Goal: Task Accomplishment & Management: Manage account settings

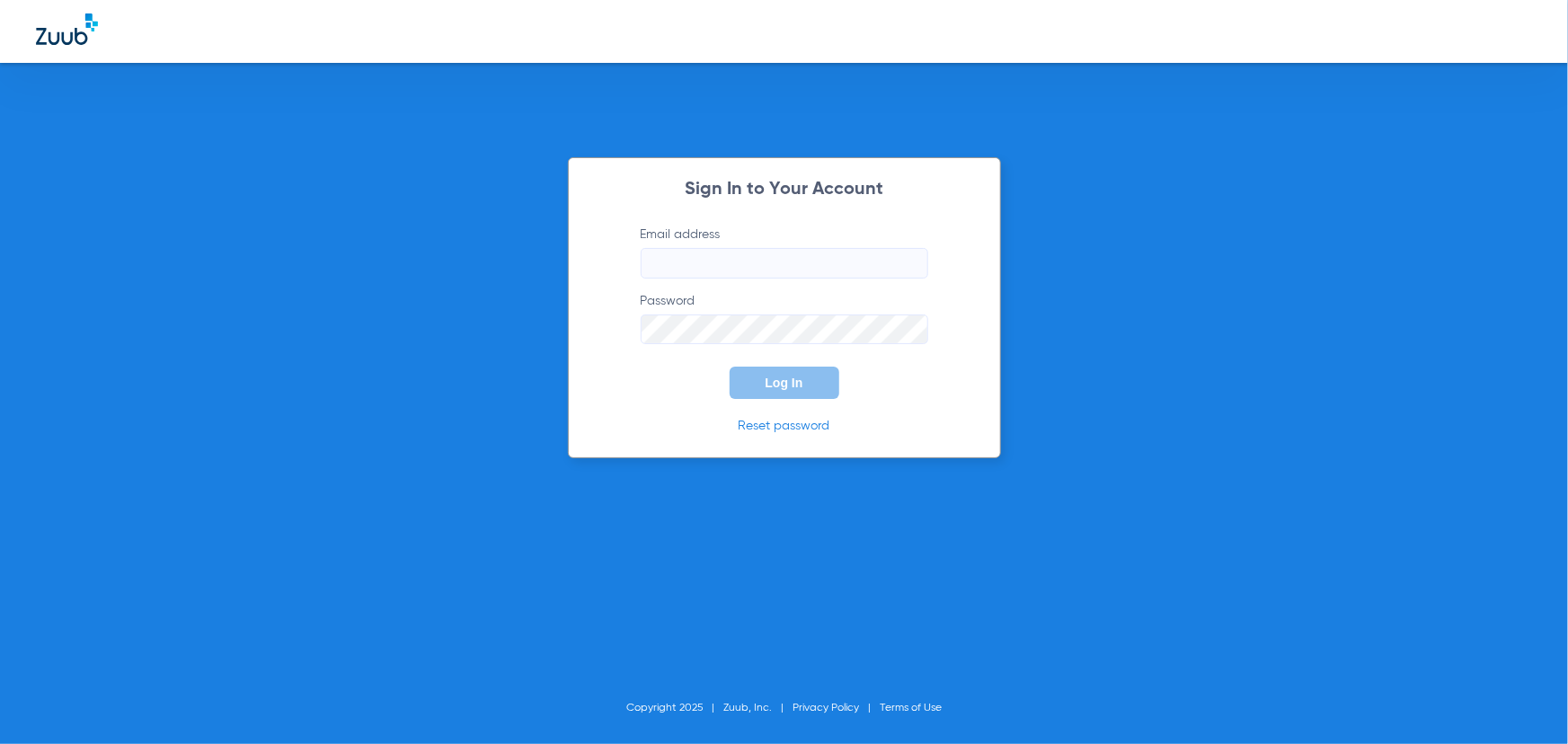
click at [701, 246] on label "Email address" at bounding box center [784, 252] width 288 height 53
click at [701, 248] on input "Email address" at bounding box center [784, 263] width 288 height 30
click at [718, 261] on input "Email address" at bounding box center [784, 263] width 288 height 30
paste input "fjiardina@heartland.com"
type input "fjiardina@heartland.com"
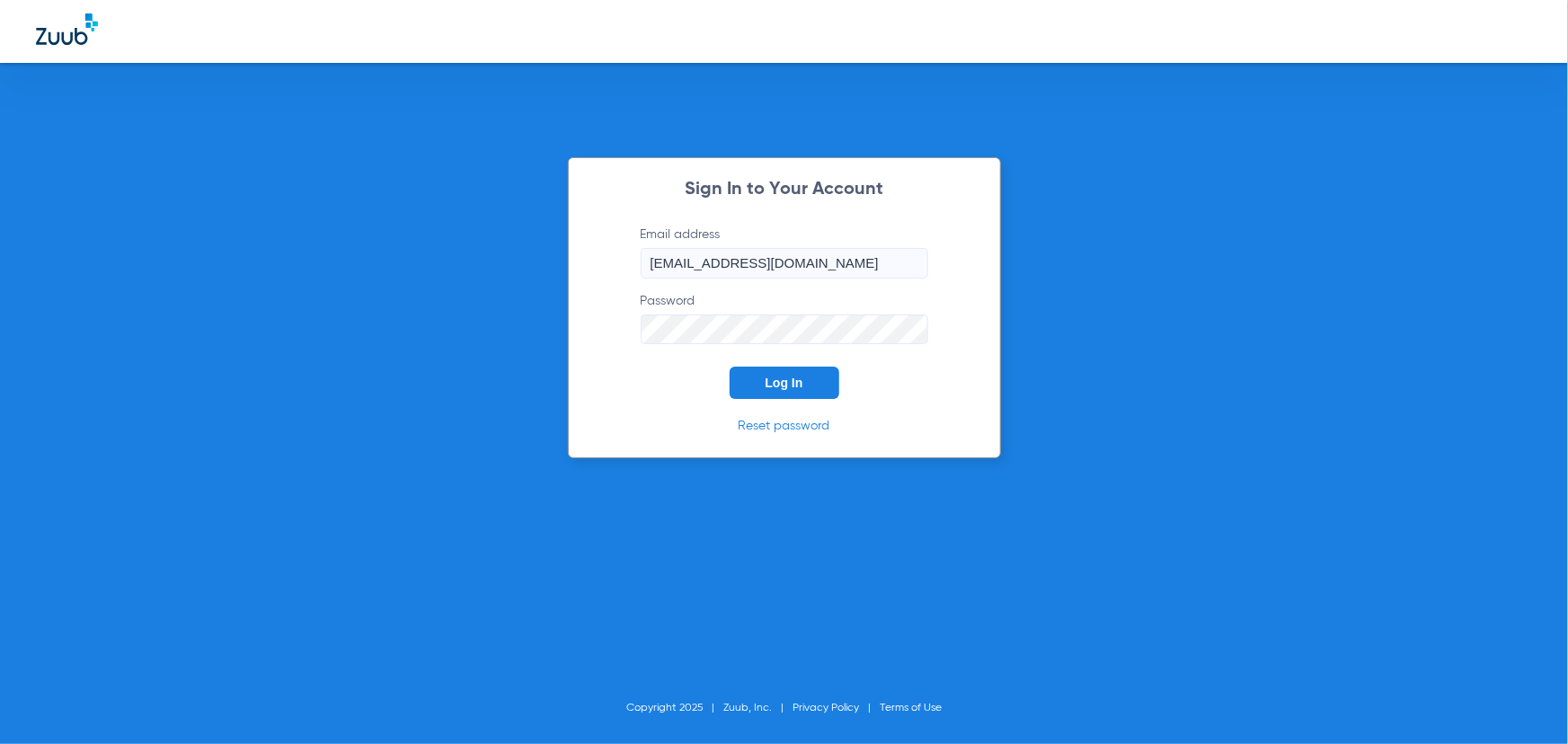
click at [780, 385] on span "Log In" at bounding box center [784, 382] width 38 height 14
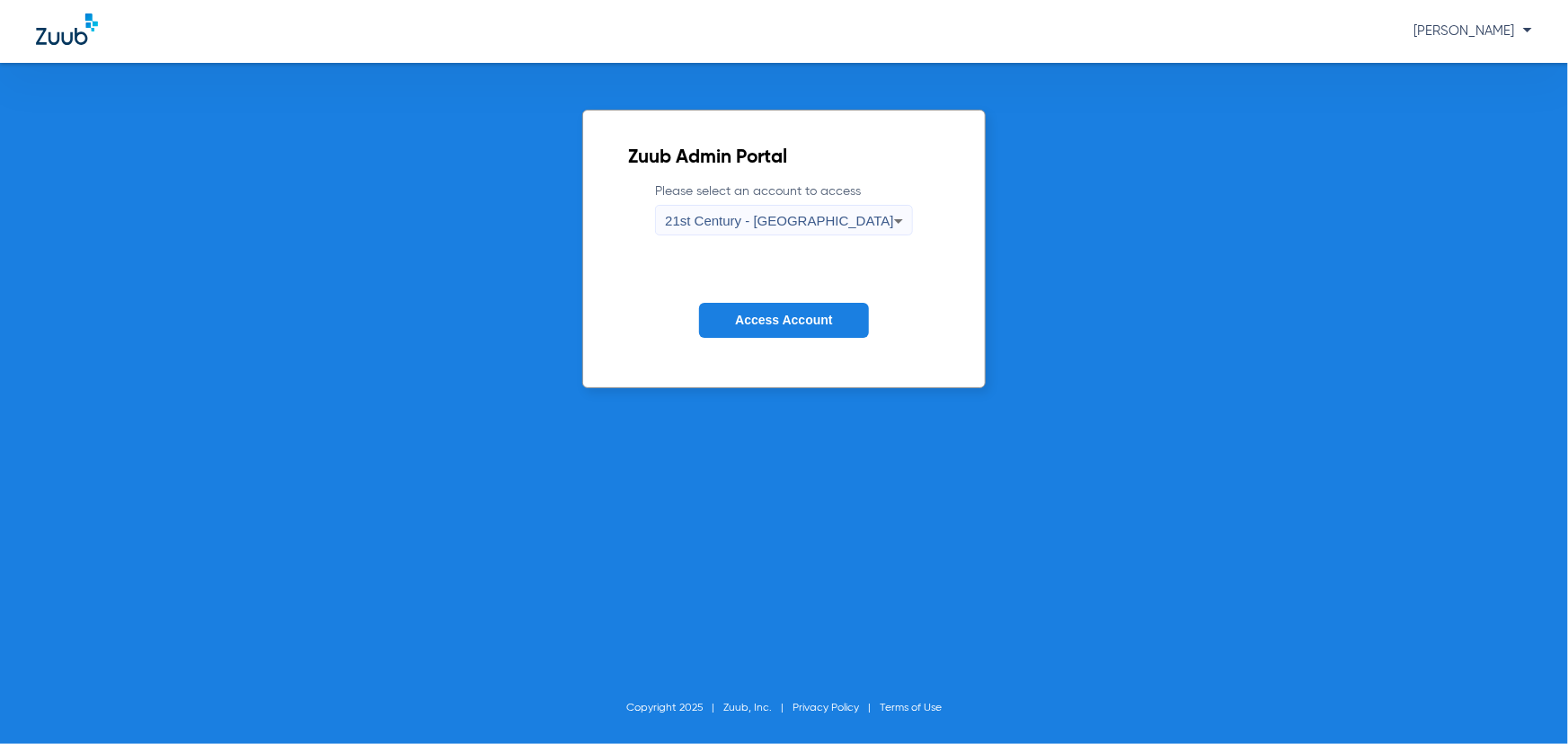
click at [801, 214] on span "21st Century - Springfield" at bounding box center [780, 220] width 230 height 15
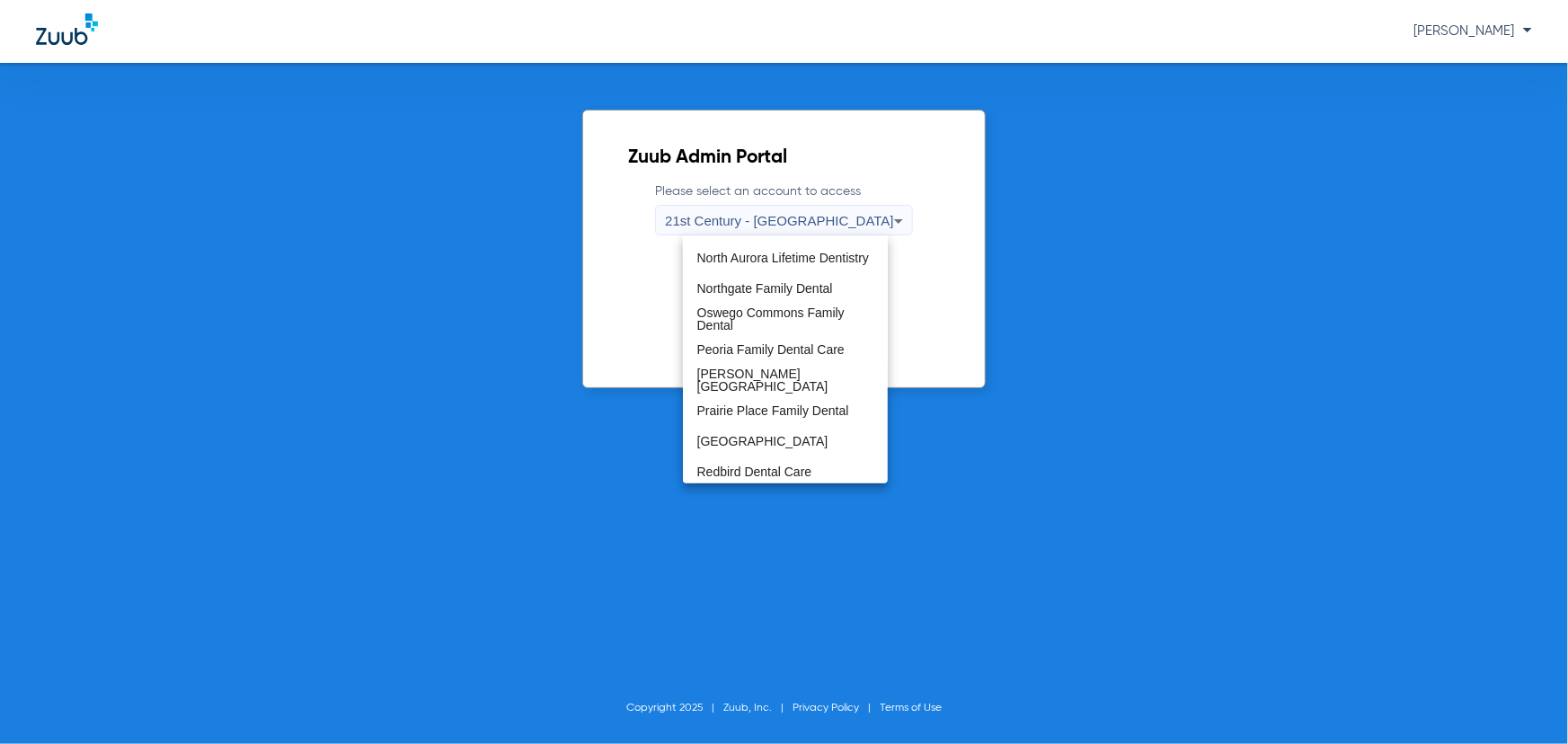
scroll to position [817, 0]
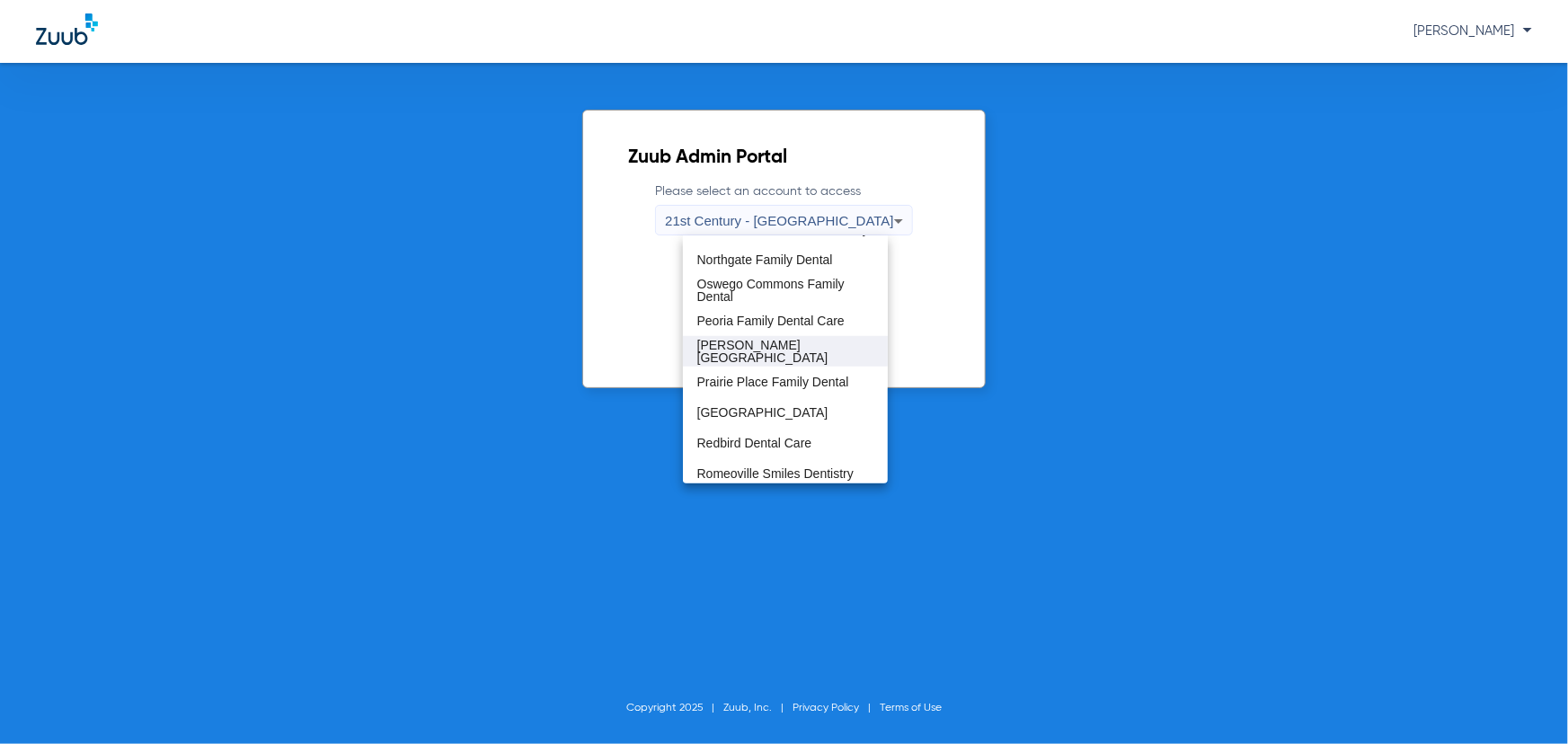
click at [768, 352] on span "Porter Dental Center" at bounding box center [785, 351] width 176 height 25
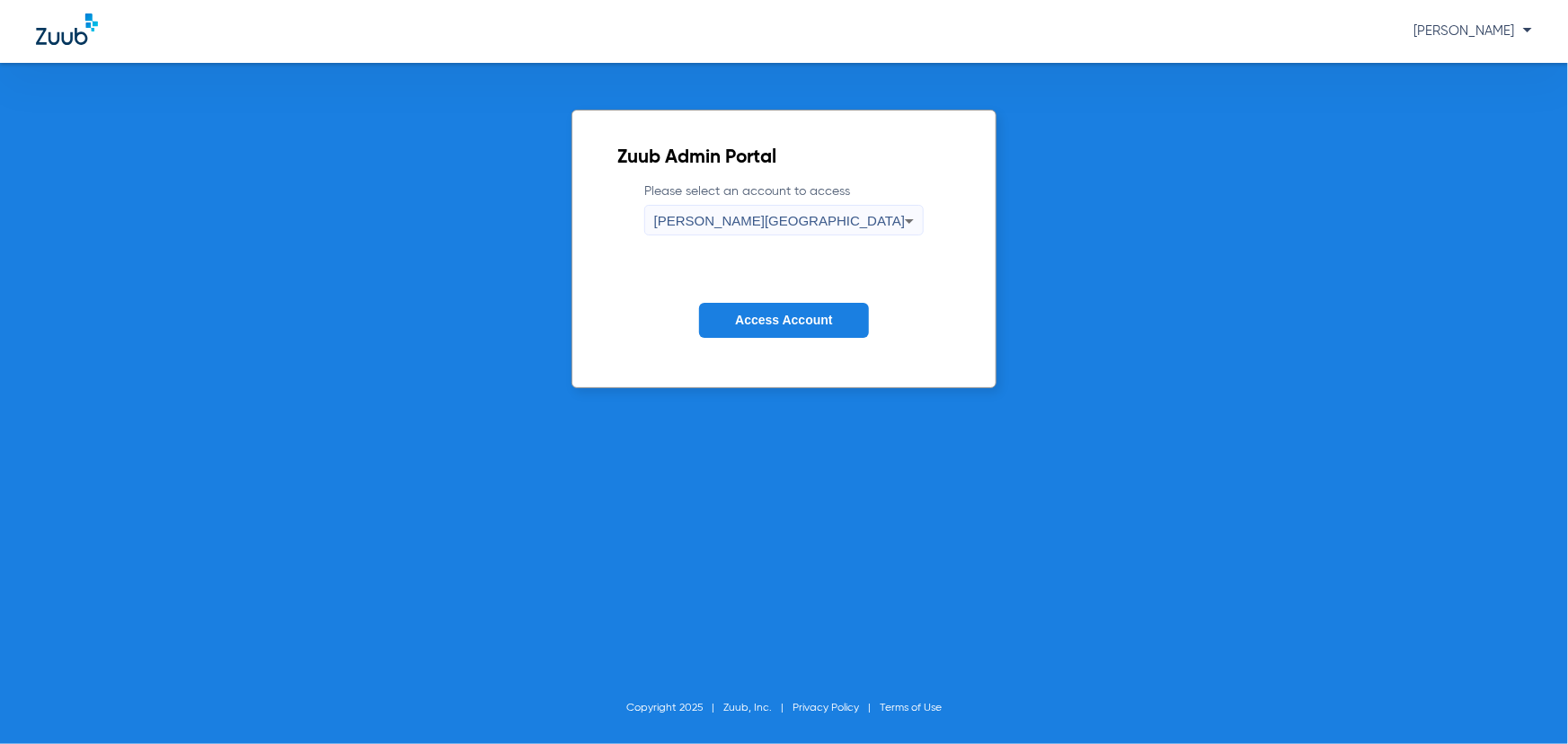
click at [780, 319] on span "Access Account" at bounding box center [784, 320] width 97 height 14
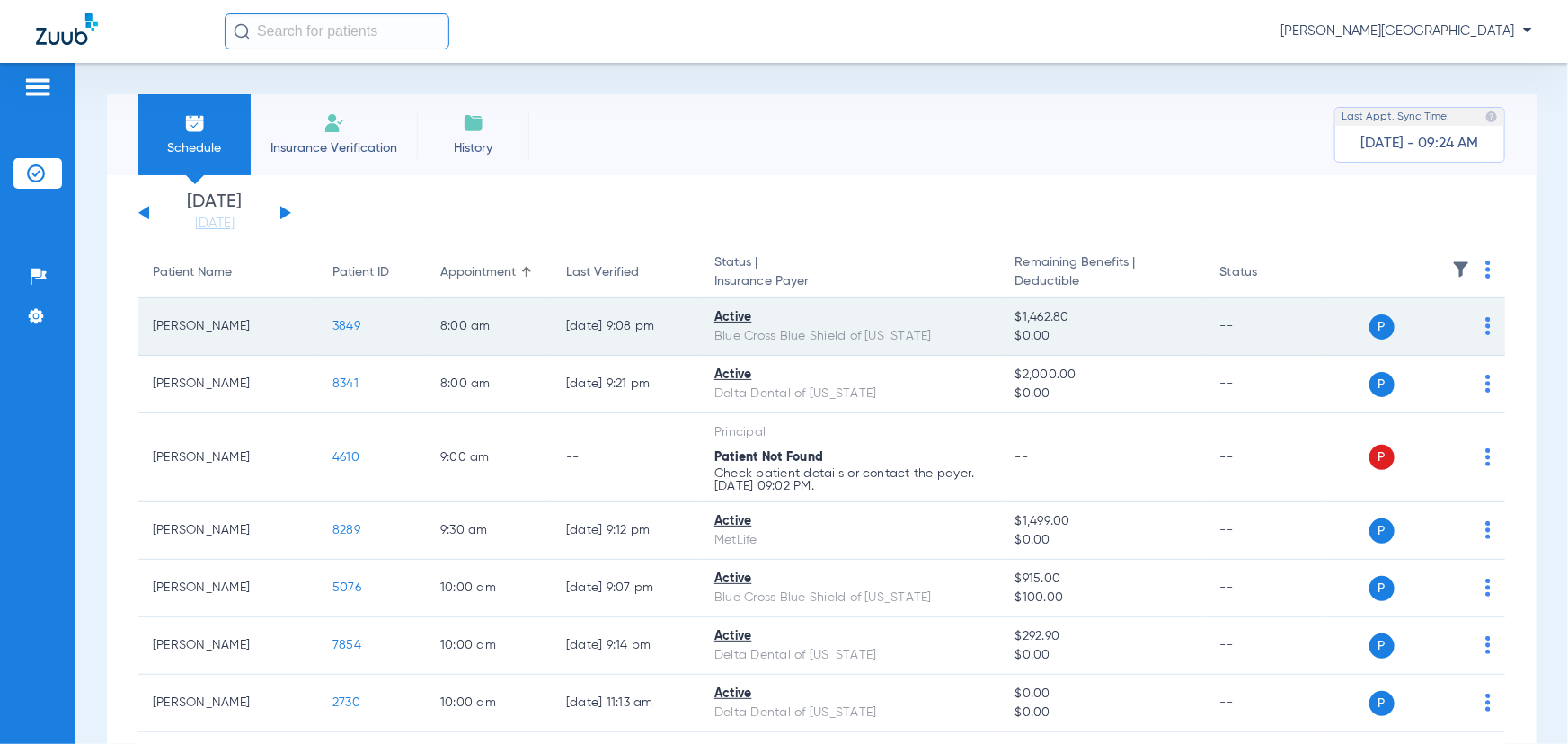
click at [341, 329] on span "3849" at bounding box center [347, 325] width 28 height 12
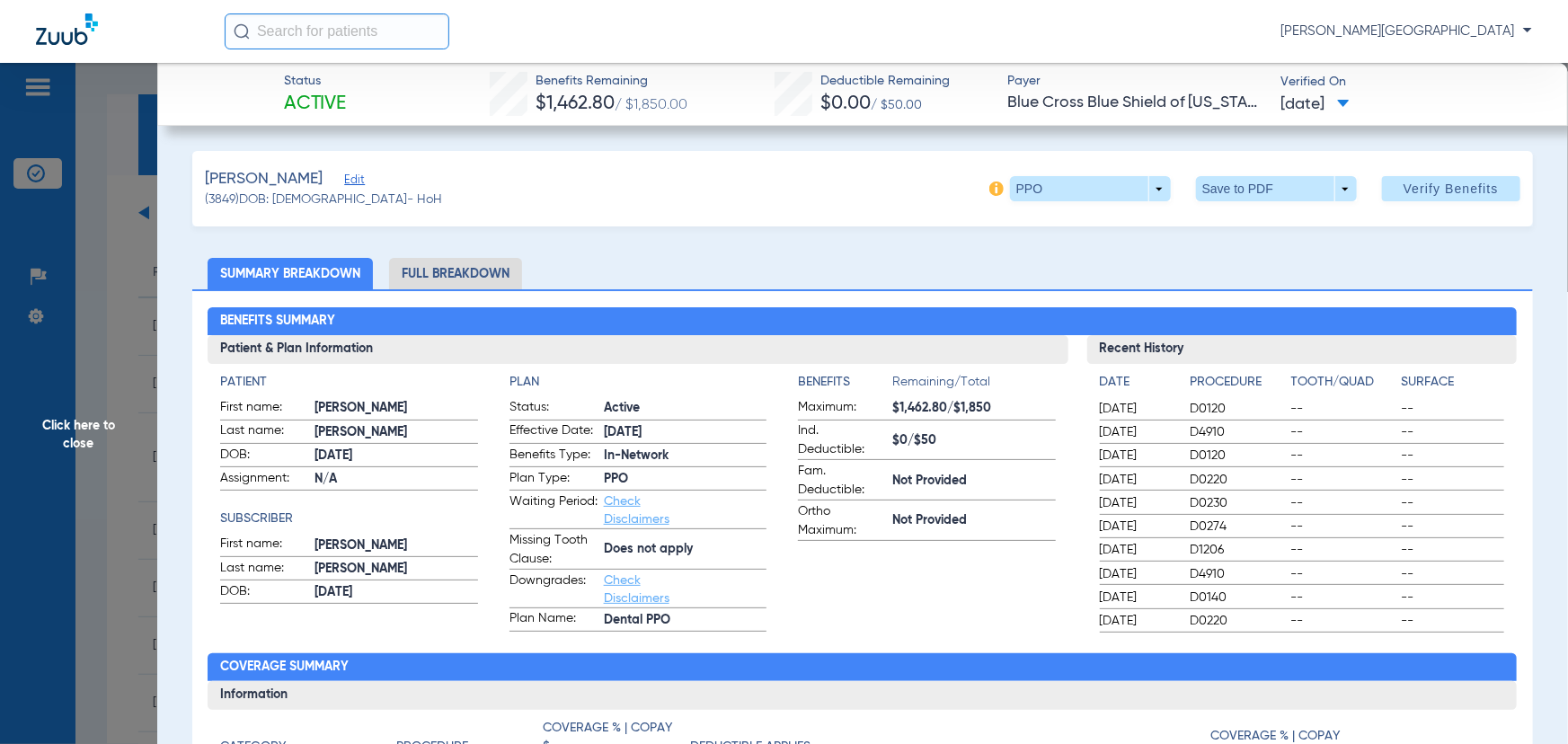
click at [437, 265] on li "Full Breakdown" at bounding box center [455, 273] width 133 height 31
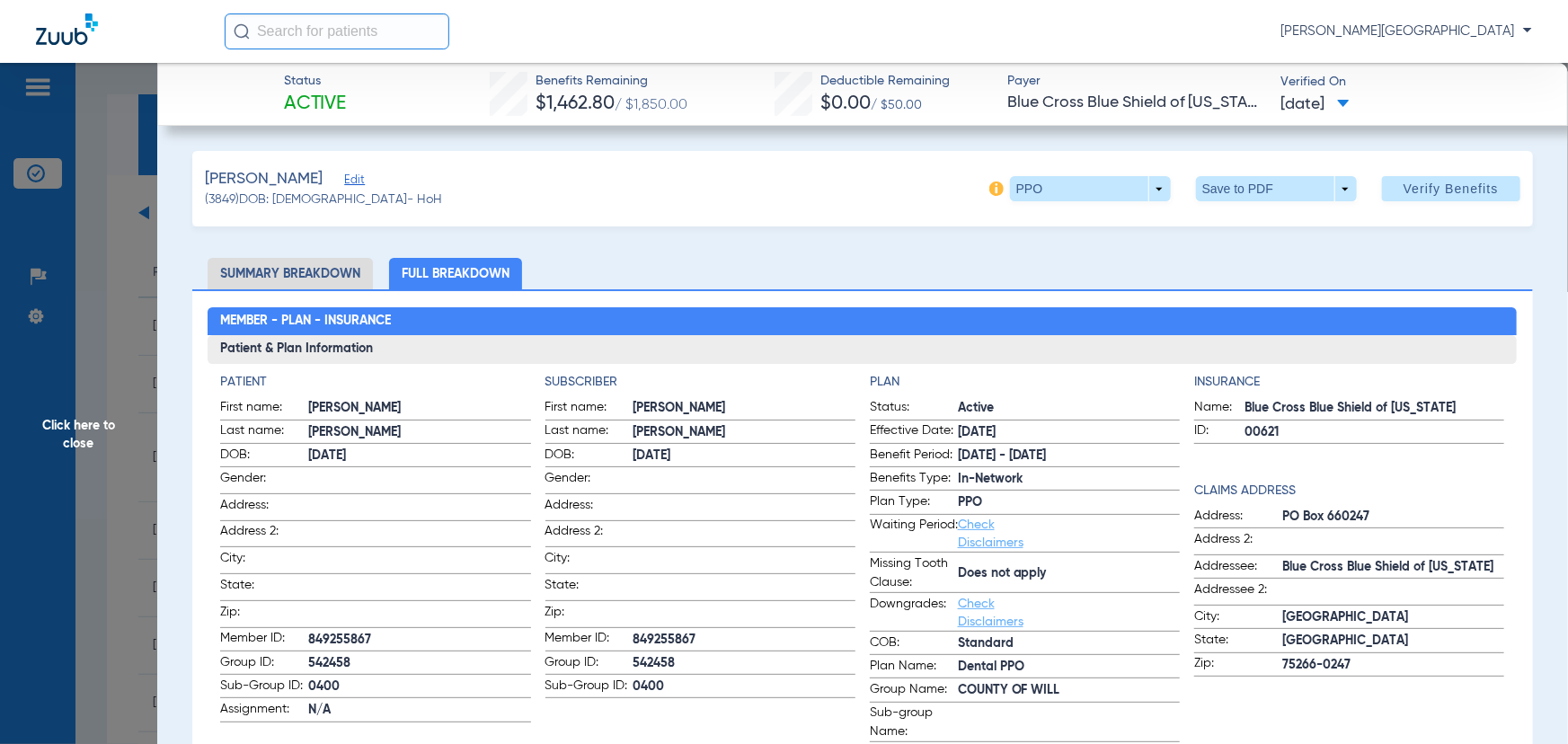
click at [990, 186] on img at bounding box center [996, 188] width 14 height 14
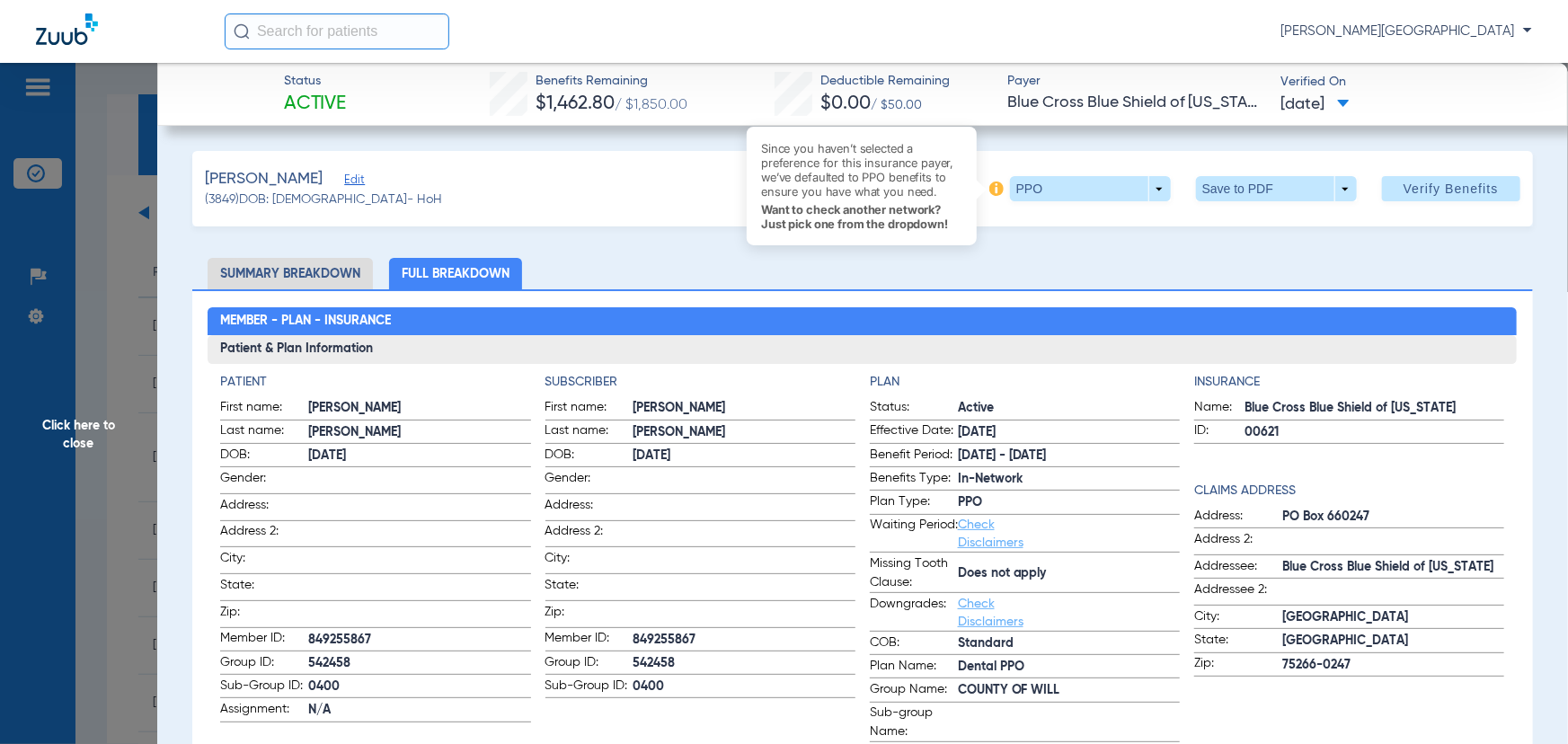
click at [532, 197] on div "Koncel, Ryan Edit (3849) DOB: 05/27/1979 - HoH Since you haven’t selected a pre…" at bounding box center [863, 189] width 1341 height 75
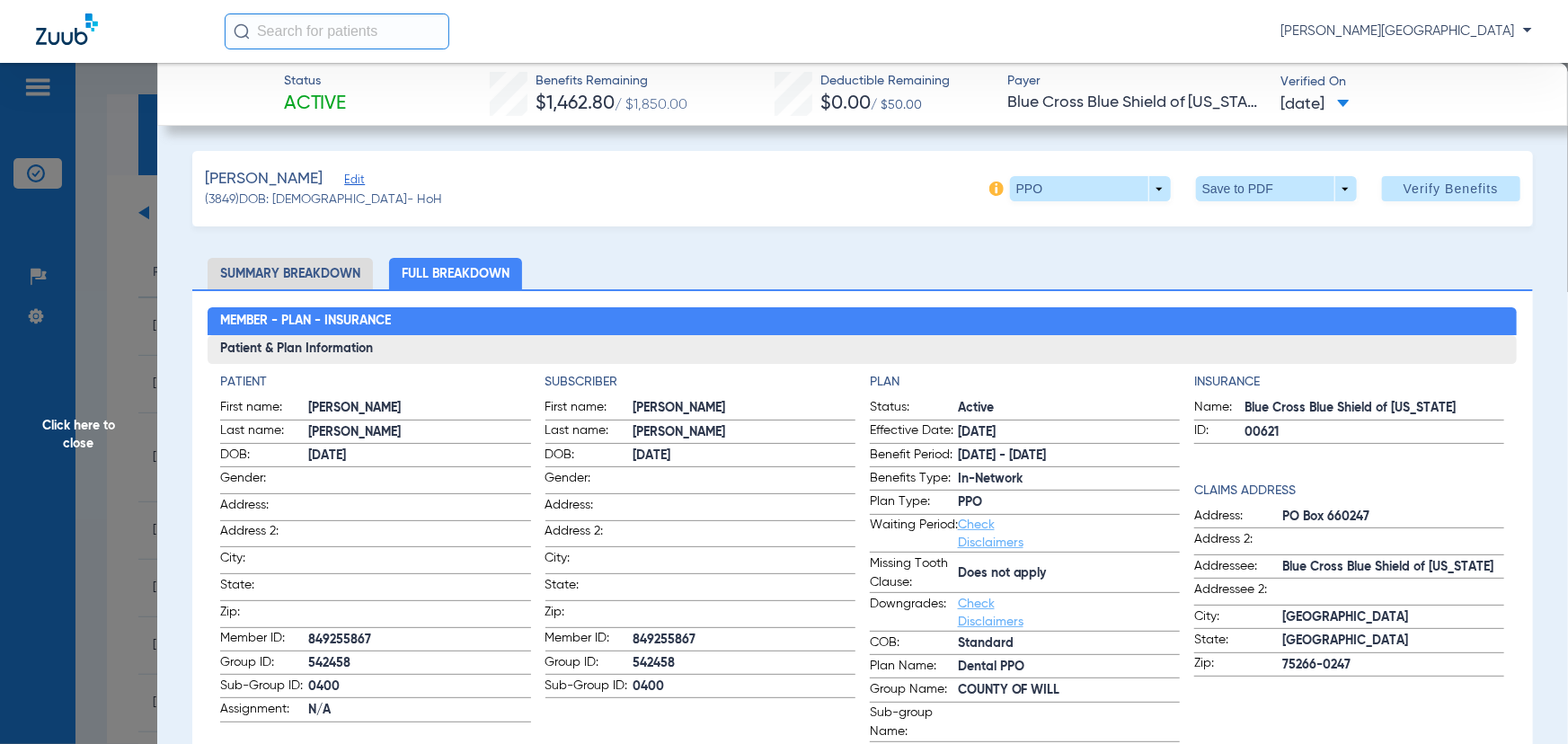
click at [50, 264] on span "Click here to close" at bounding box center [78, 435] width 157 height 744
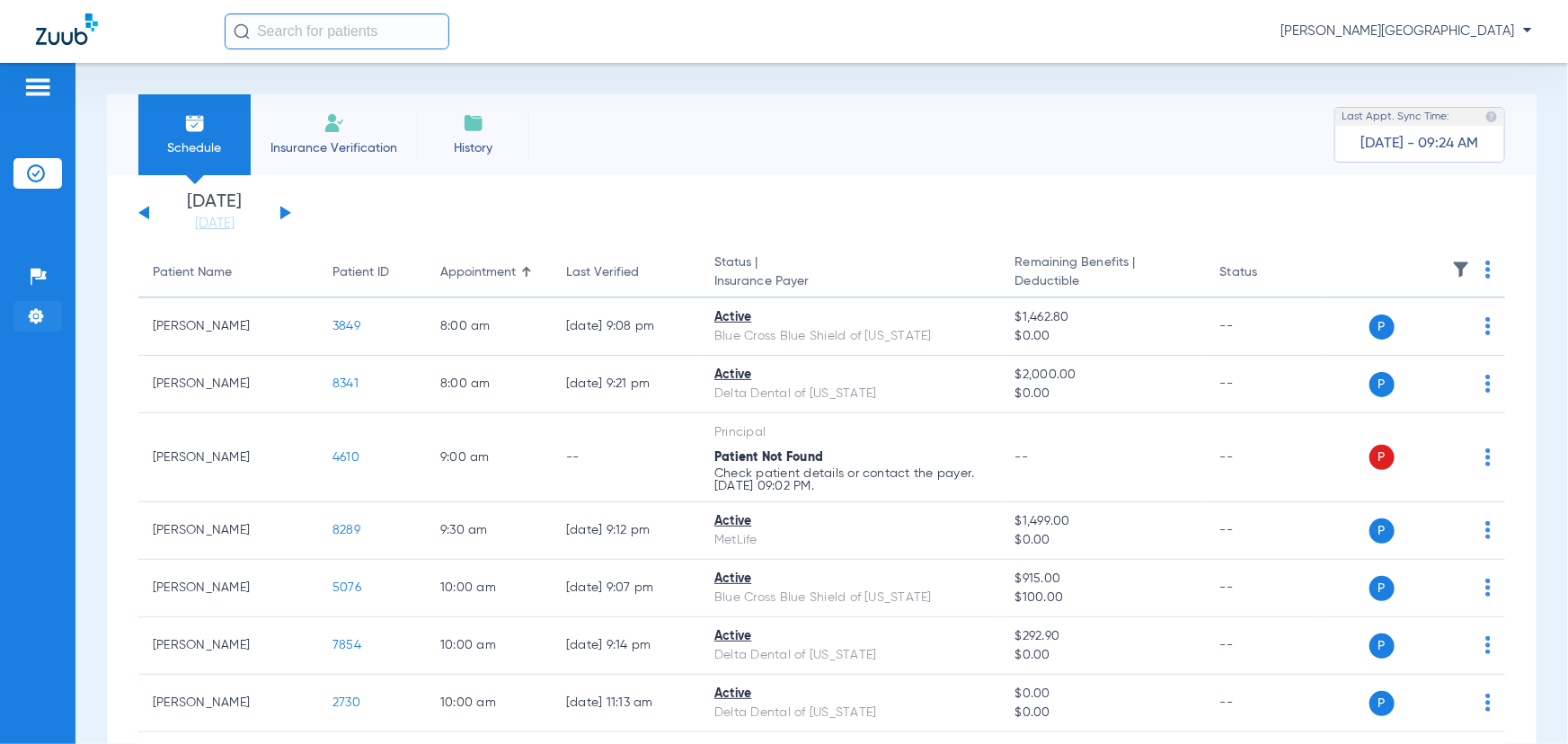
click at [43, 313] on img at bounding box center [36, 316] width 18 height 18
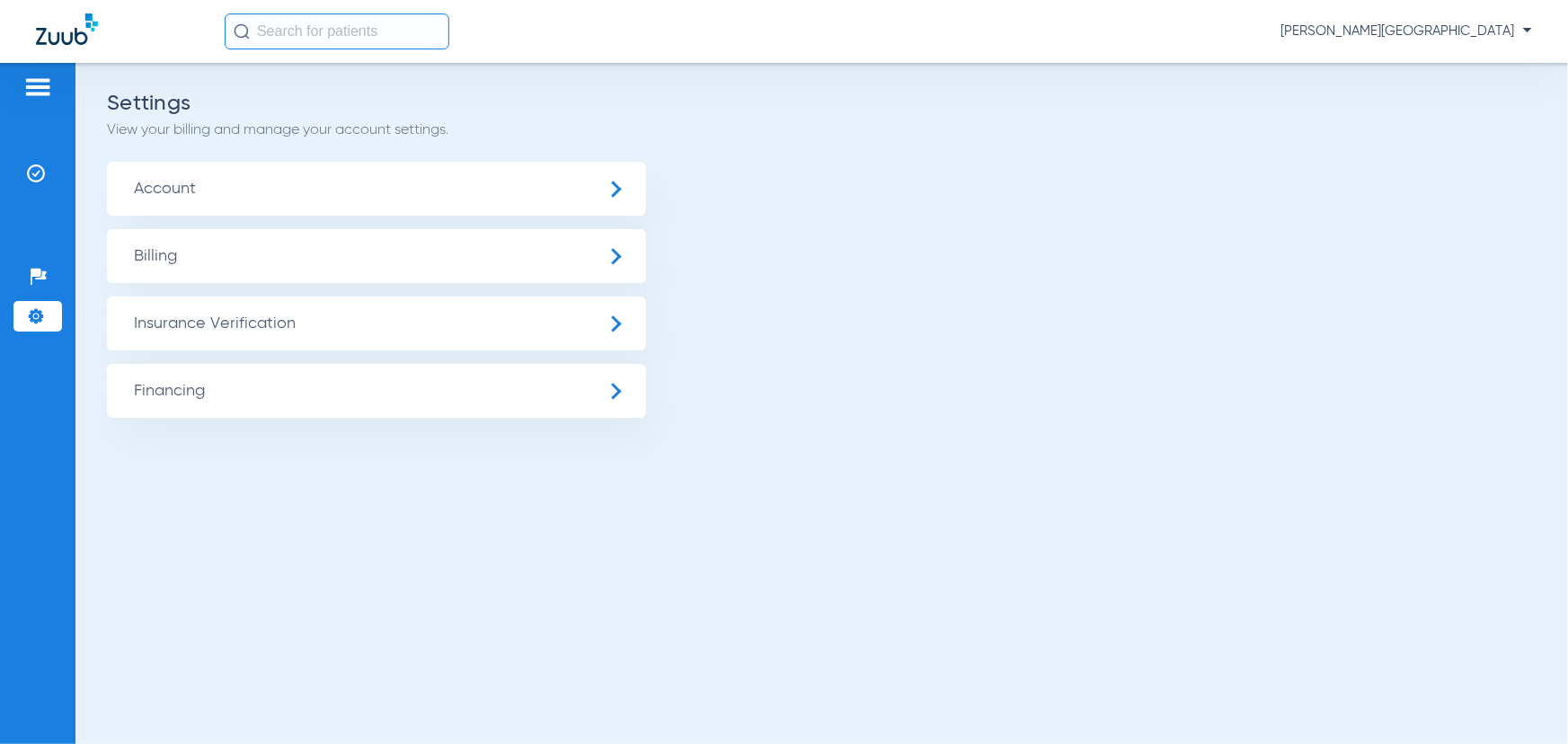
click at [214, 316] on span "Insurance Verification" at bounding box center [376, 323] width 539 height 54
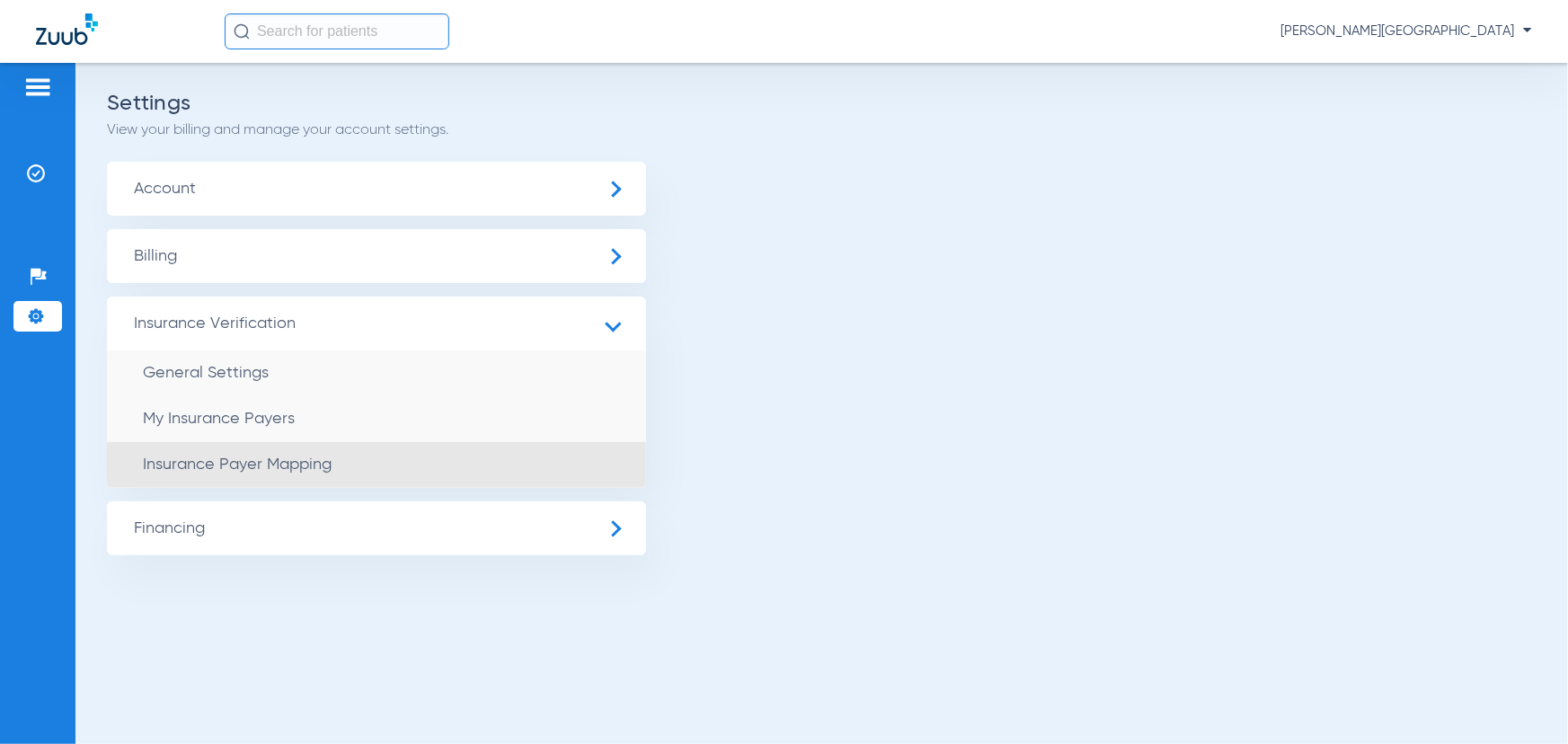
click at [246, 473] on span "Insurance Payer Mapping" at bounding box center [237, 464] width 189 height 16
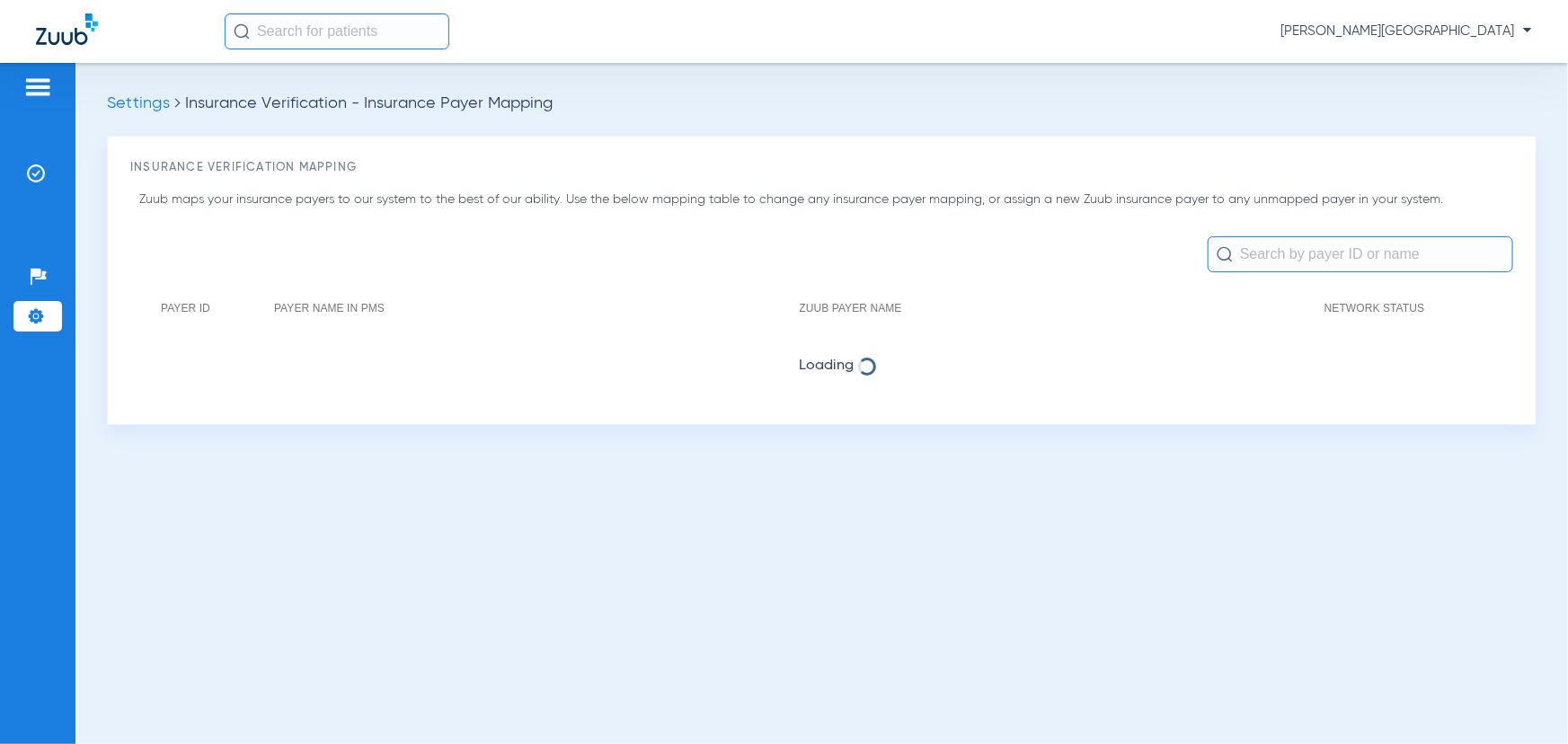
click at [1259, 255] on input "text" at bounding box center [1360, 254] width 306 height 36
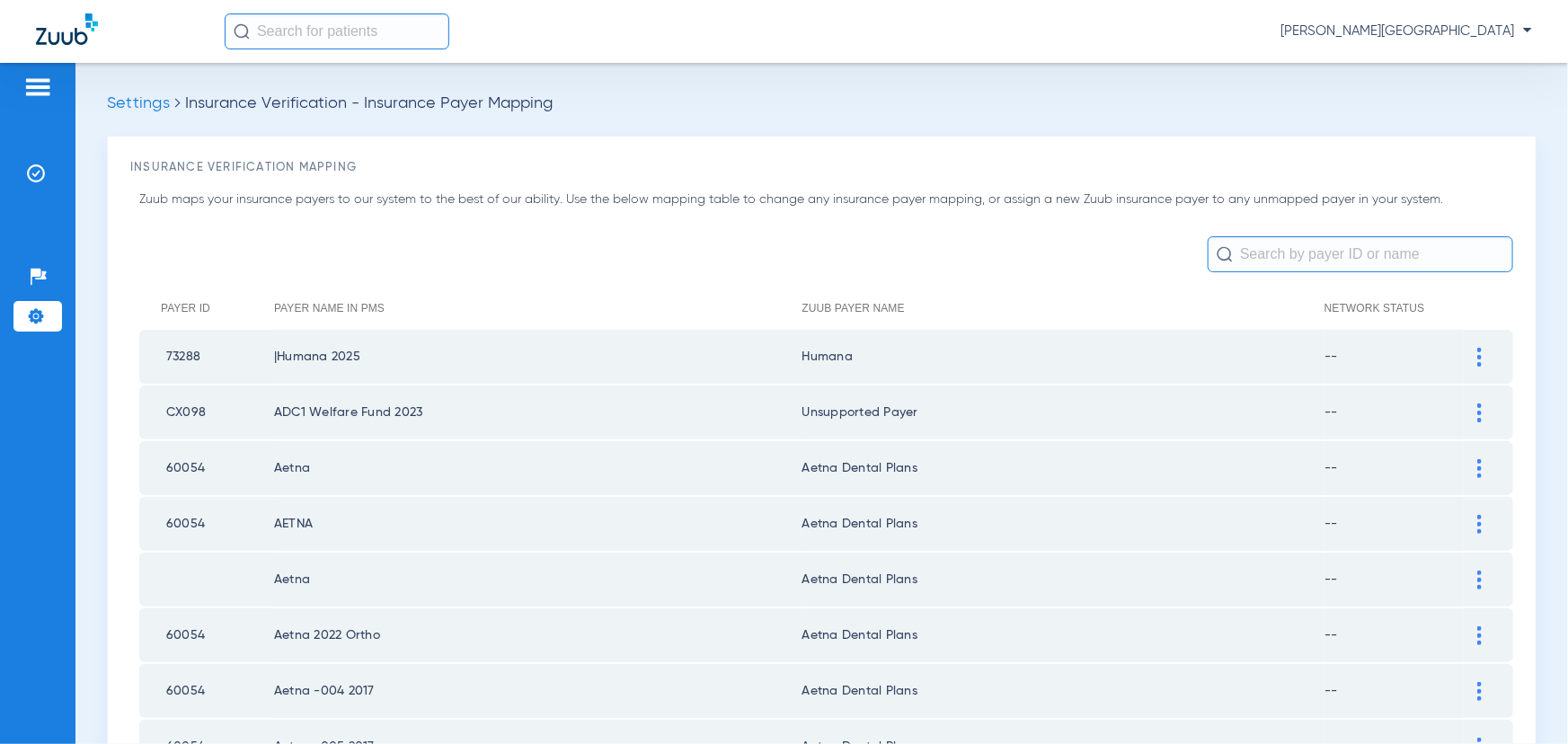
click at [1293, 252] on input "text" at bounding box center [1360, 254] width 306 height 36
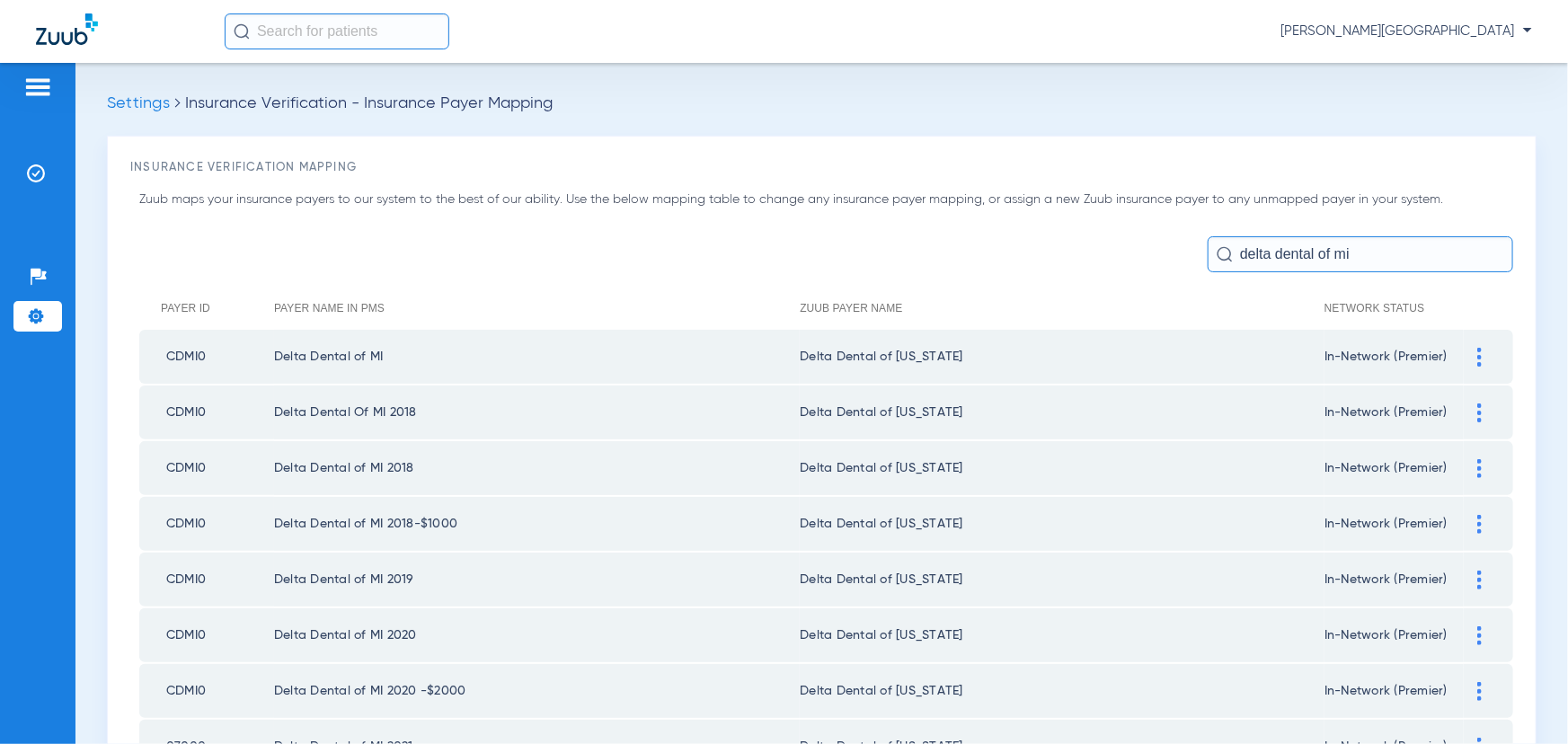
type input "delta dental of mi"
click at [164, 110] on span "Settings" at bounding box center [138, 103] width 63 height 16
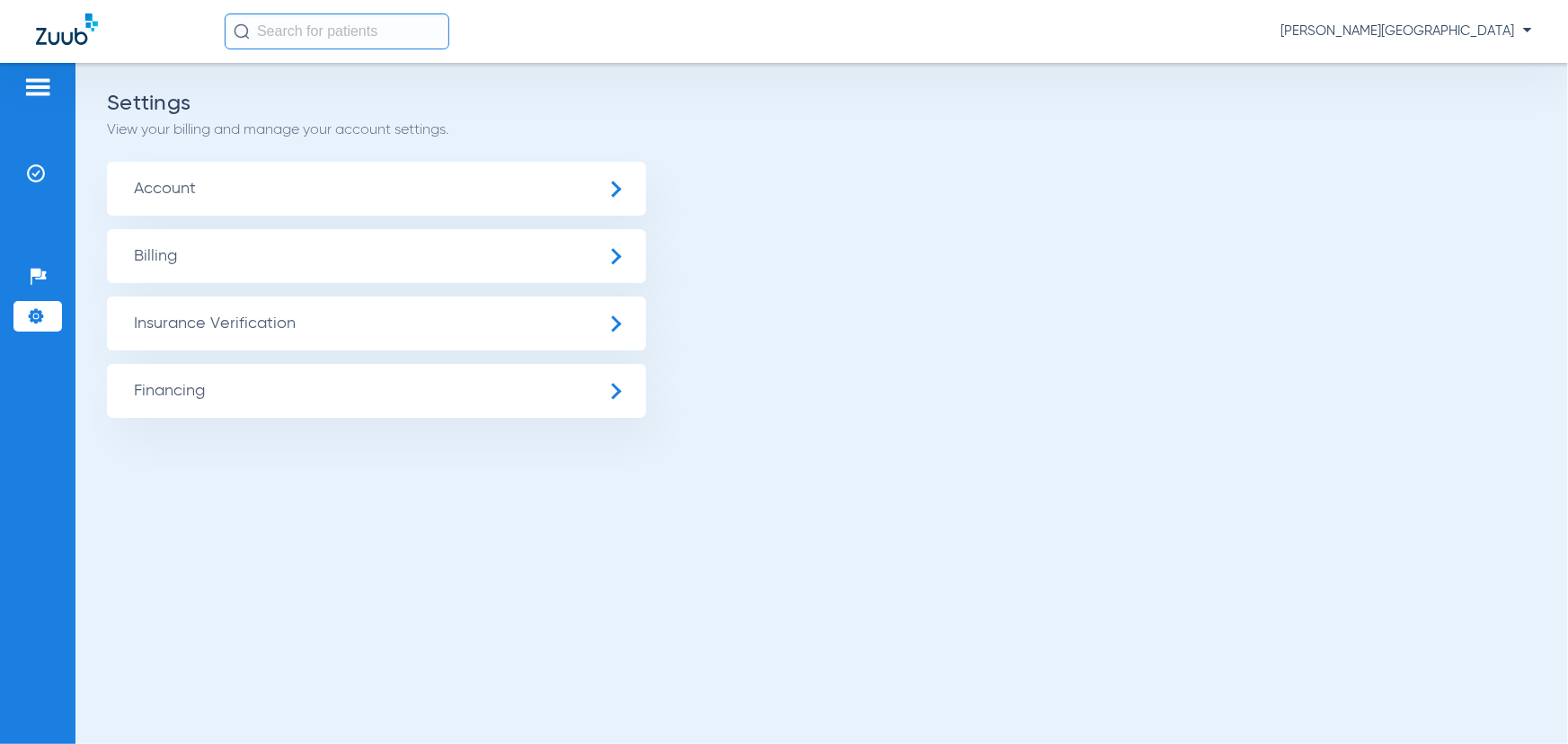
click at [254, 324] on span "Insurance Verification" at bounding box center [376, 323] width 539 height 54
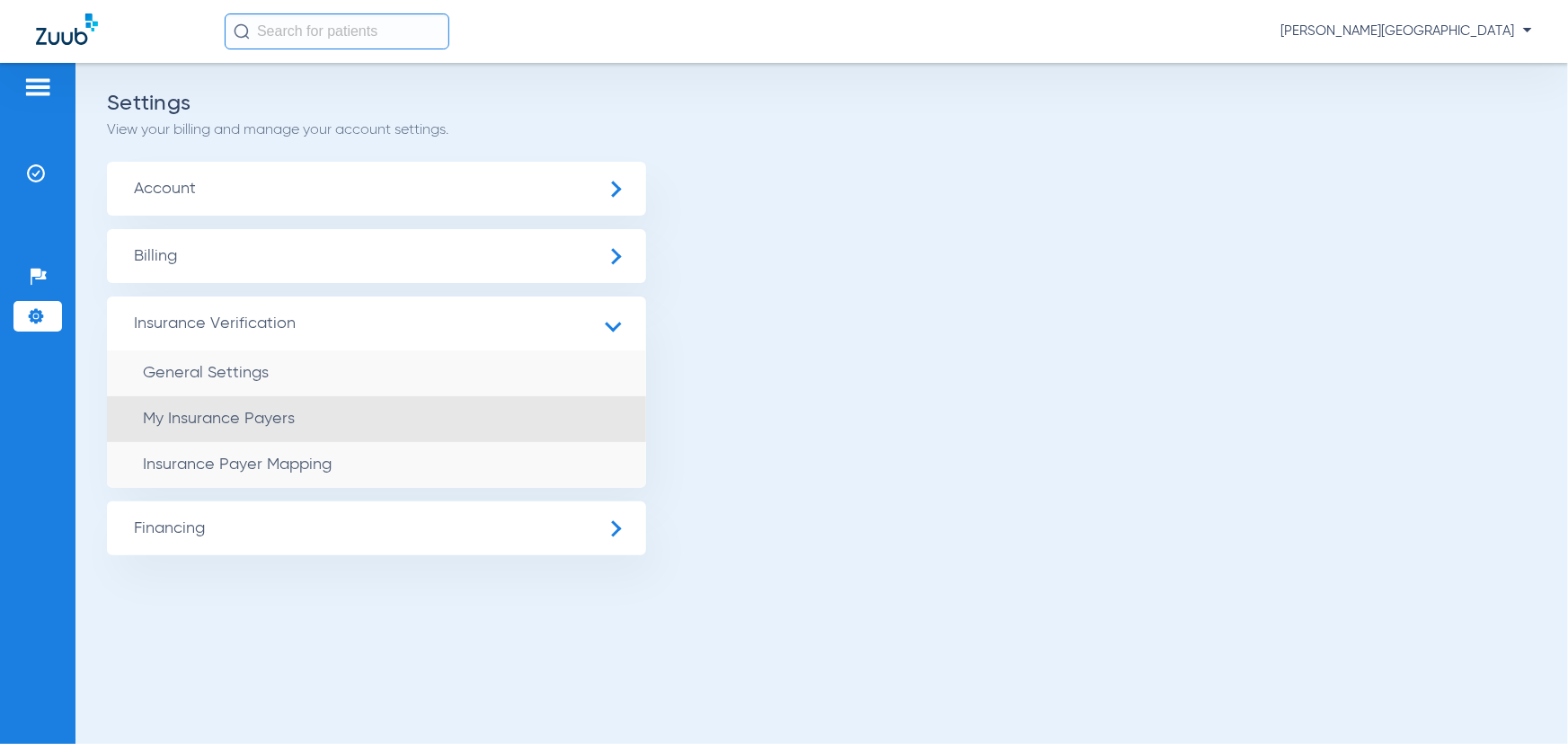
click at [232, 427] on span "My Insurance Payers" at bounding box center [218, 419] width 151 height 16
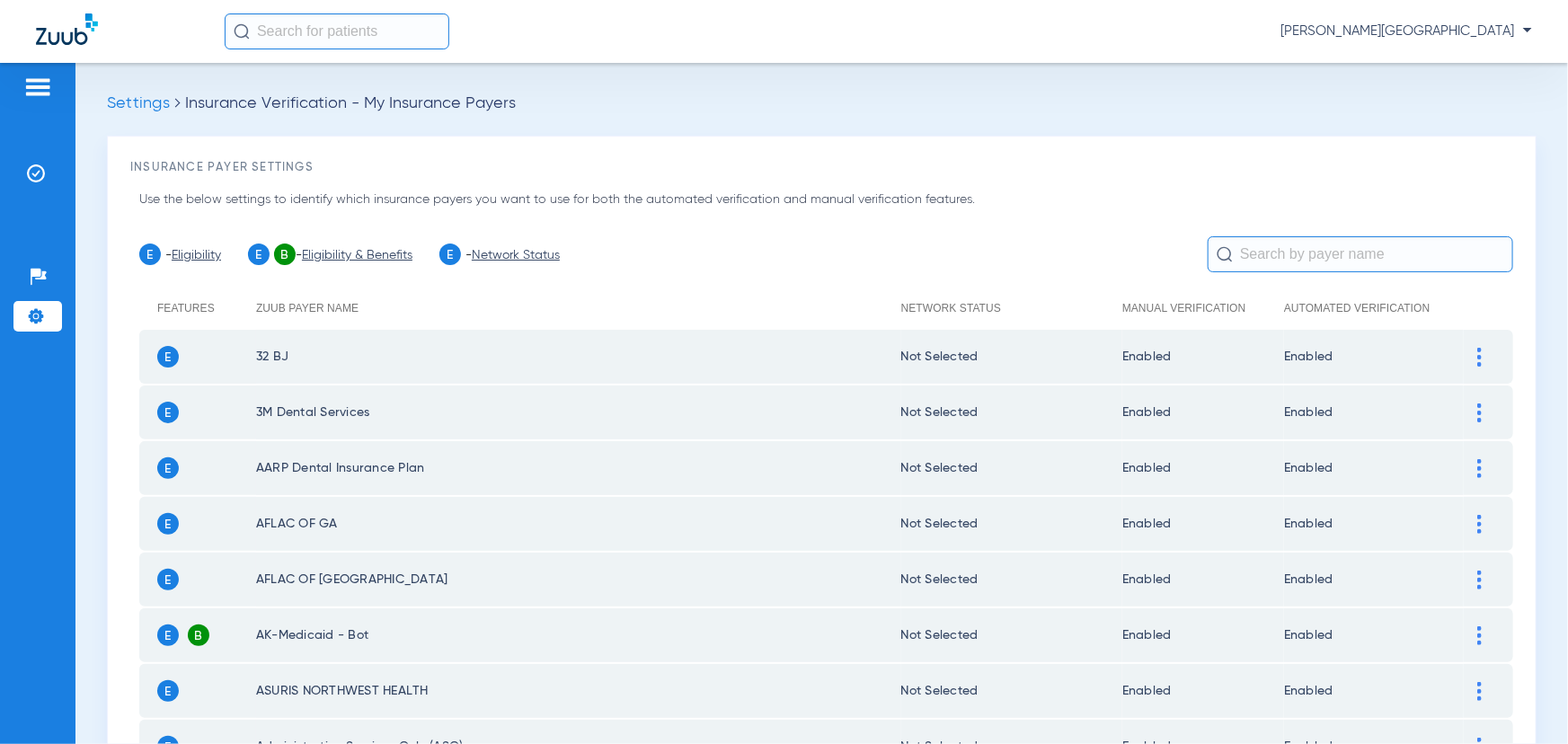
click at [31, 82] on img at bounding box center [38, 87] width 29 height 22
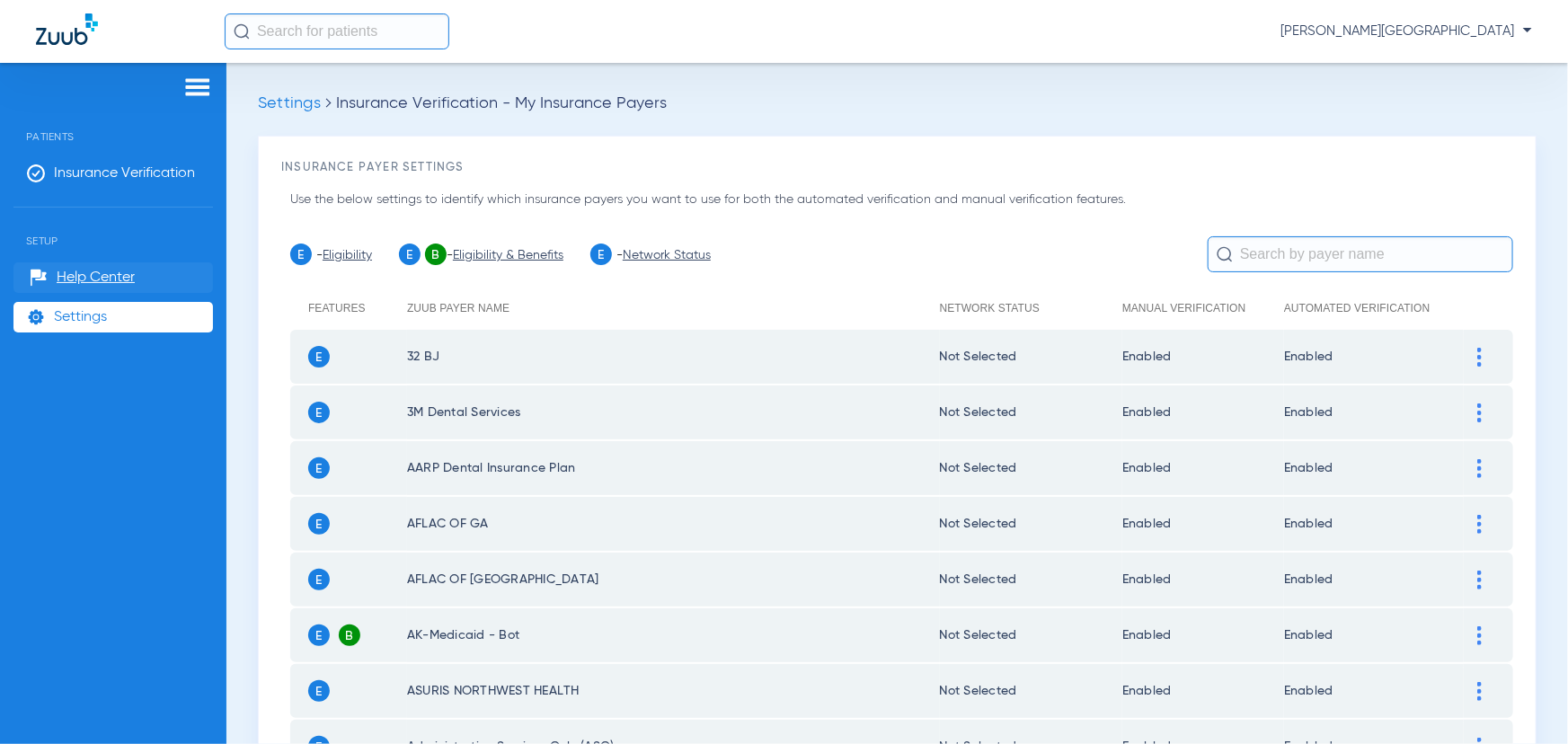
click at [121, 277] on span "Help Center" at bounding box center [95, 277] width 78 height 18
click at [97, 161] on li "Insurance Verification" at bounding box center [113, 173] width 199 height 30
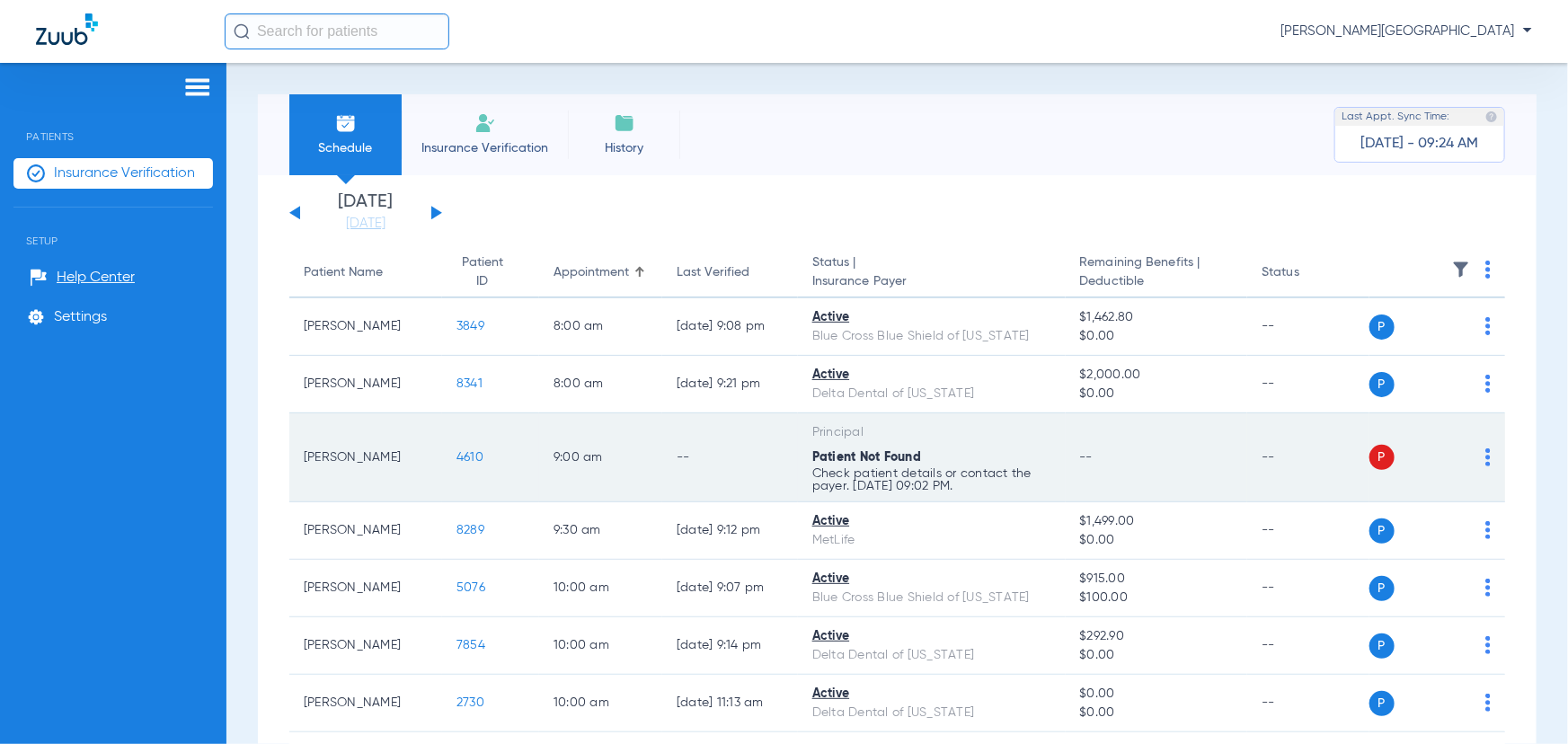
click at [466, 459] on span "4610" at bounding box center [469, 457] width 27 height 12
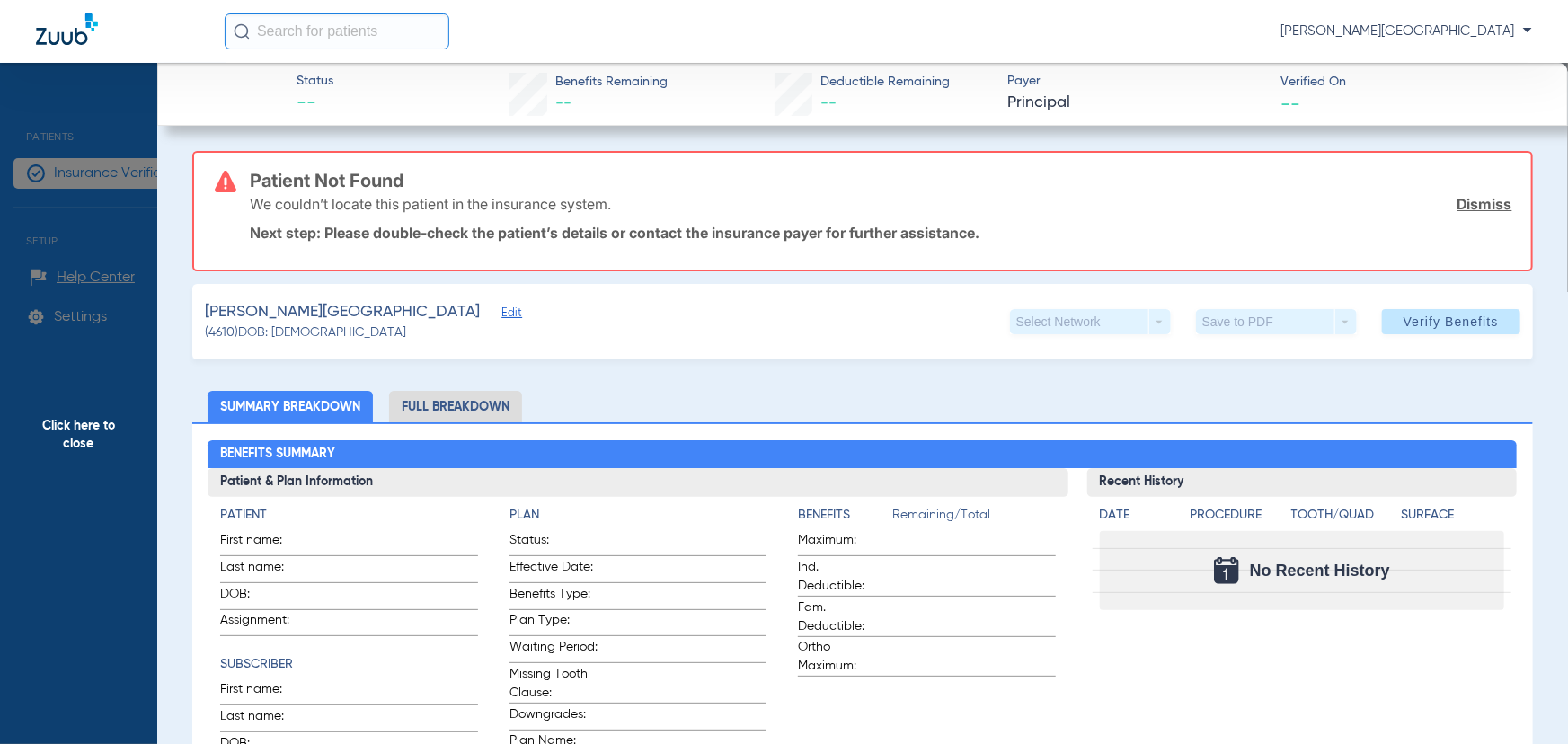
click at [95, 174] on span "Click here to close" at bounding box center [78, 435] width 157 height 744
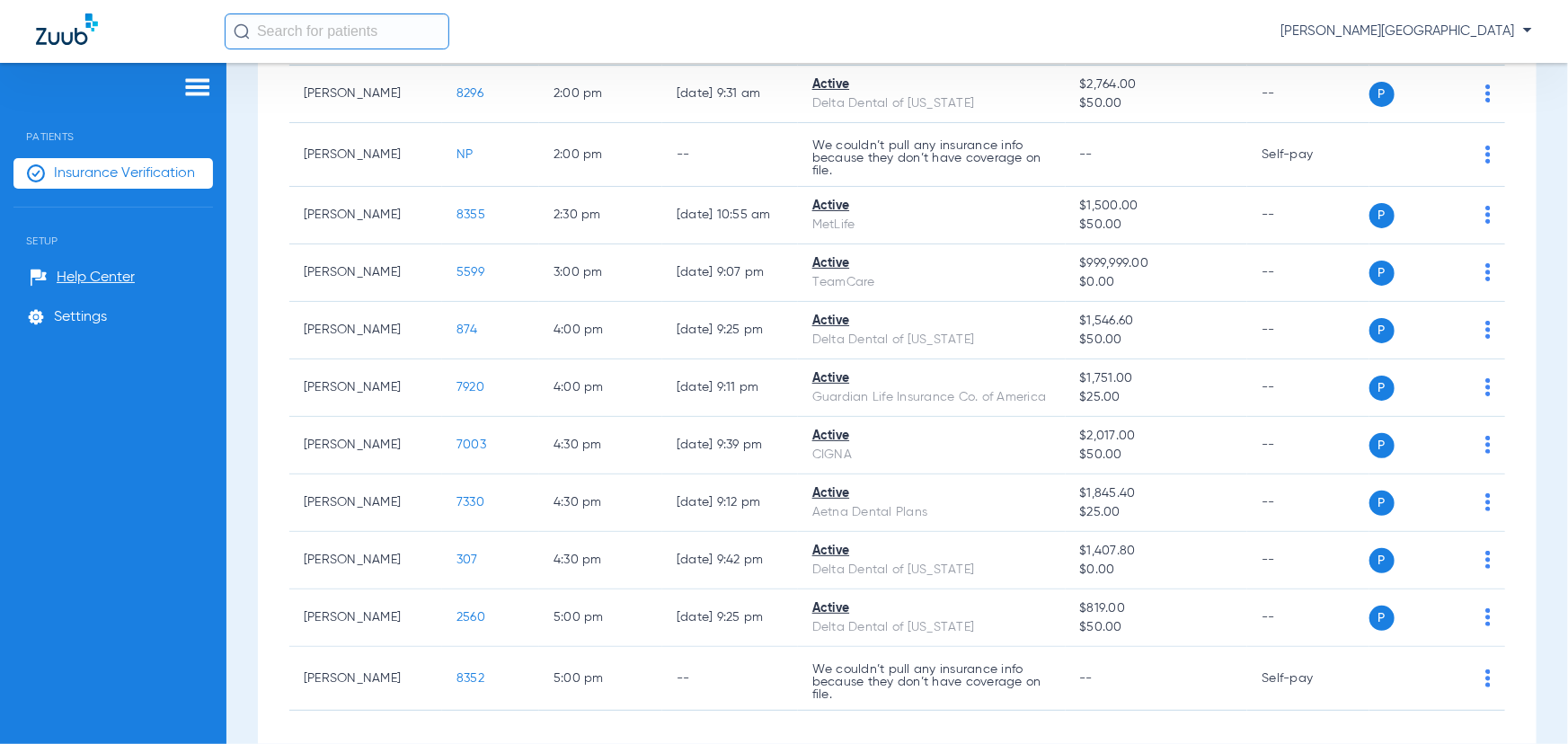
scroll to position [736, 0]
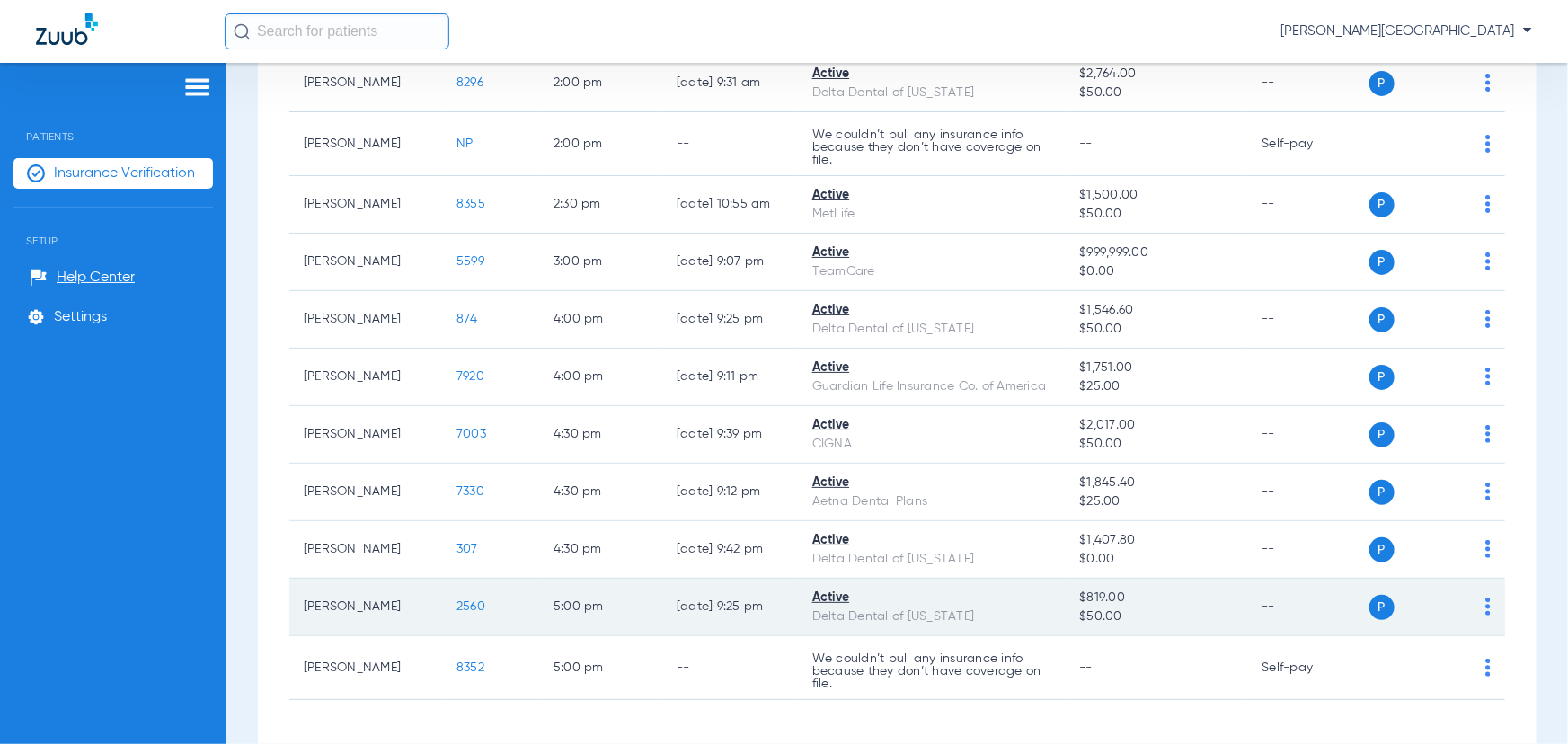
click at [459, 596] on td "2560" at bounding box center [490, 607] width 97 height 57
click at [456, 606] on span "2560" at bounding box center [470, 606] width 29 height 12
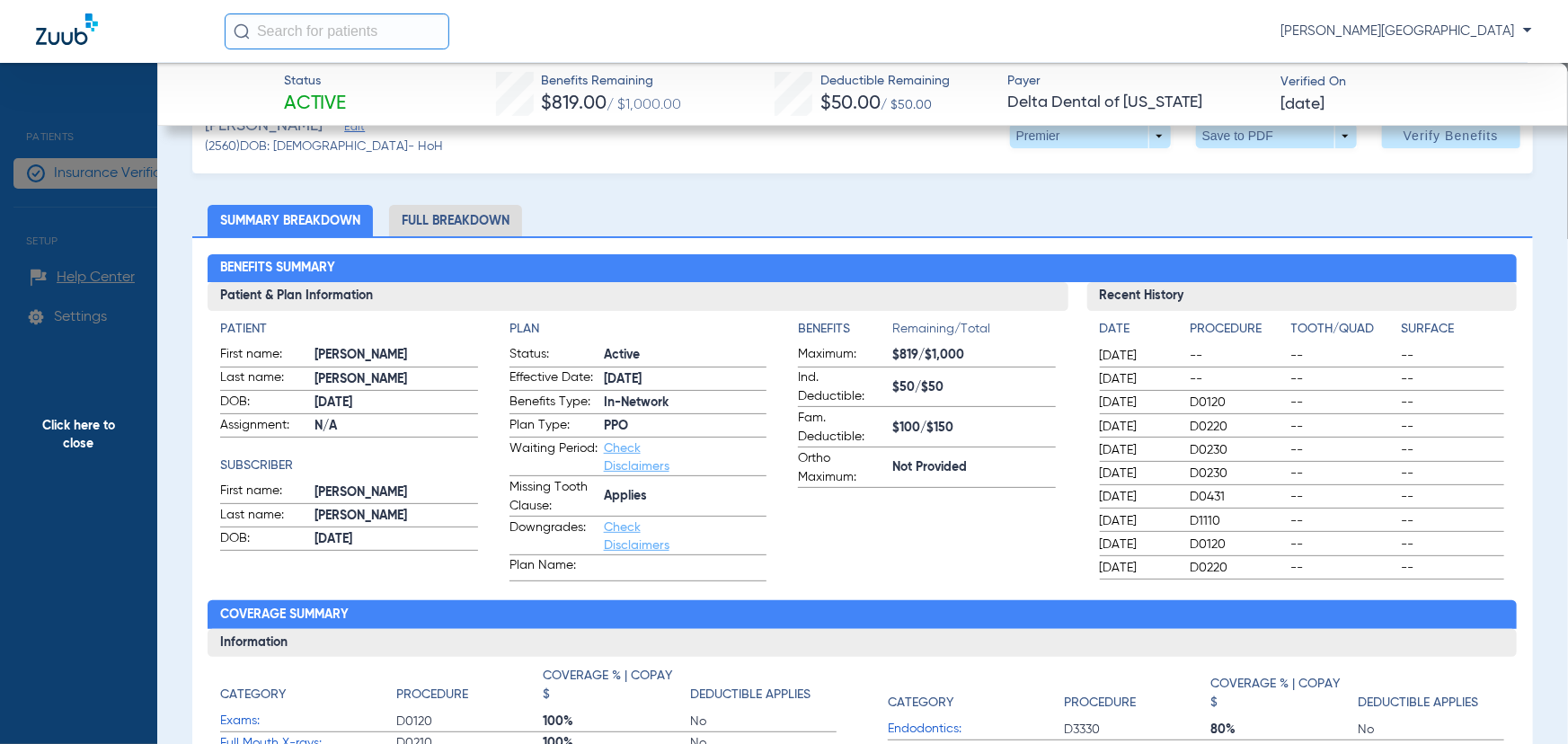
scroll to position [81, 0]
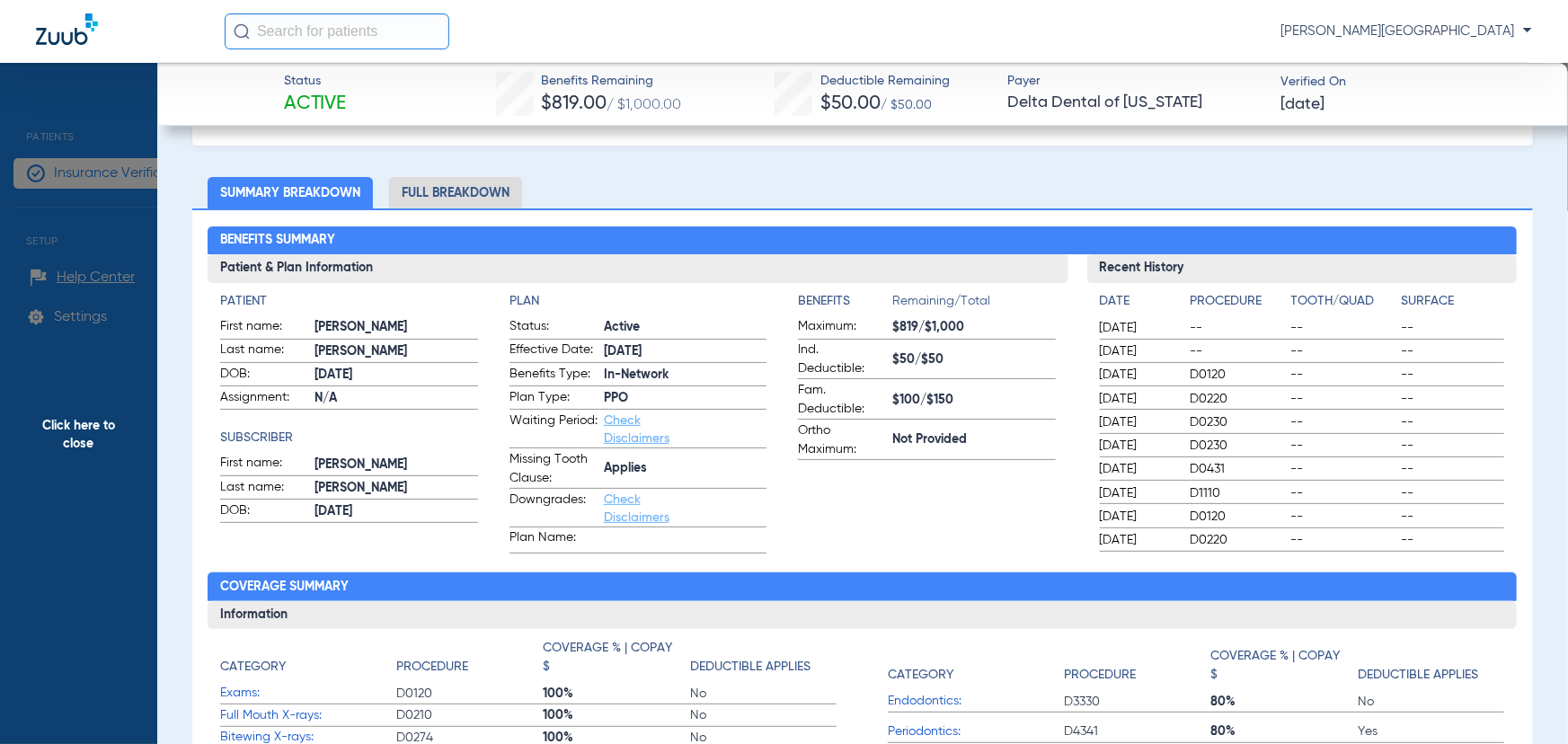
click at [109, 203] on span "Click here to close" at bounding box center [78, 435] width 157 height 744
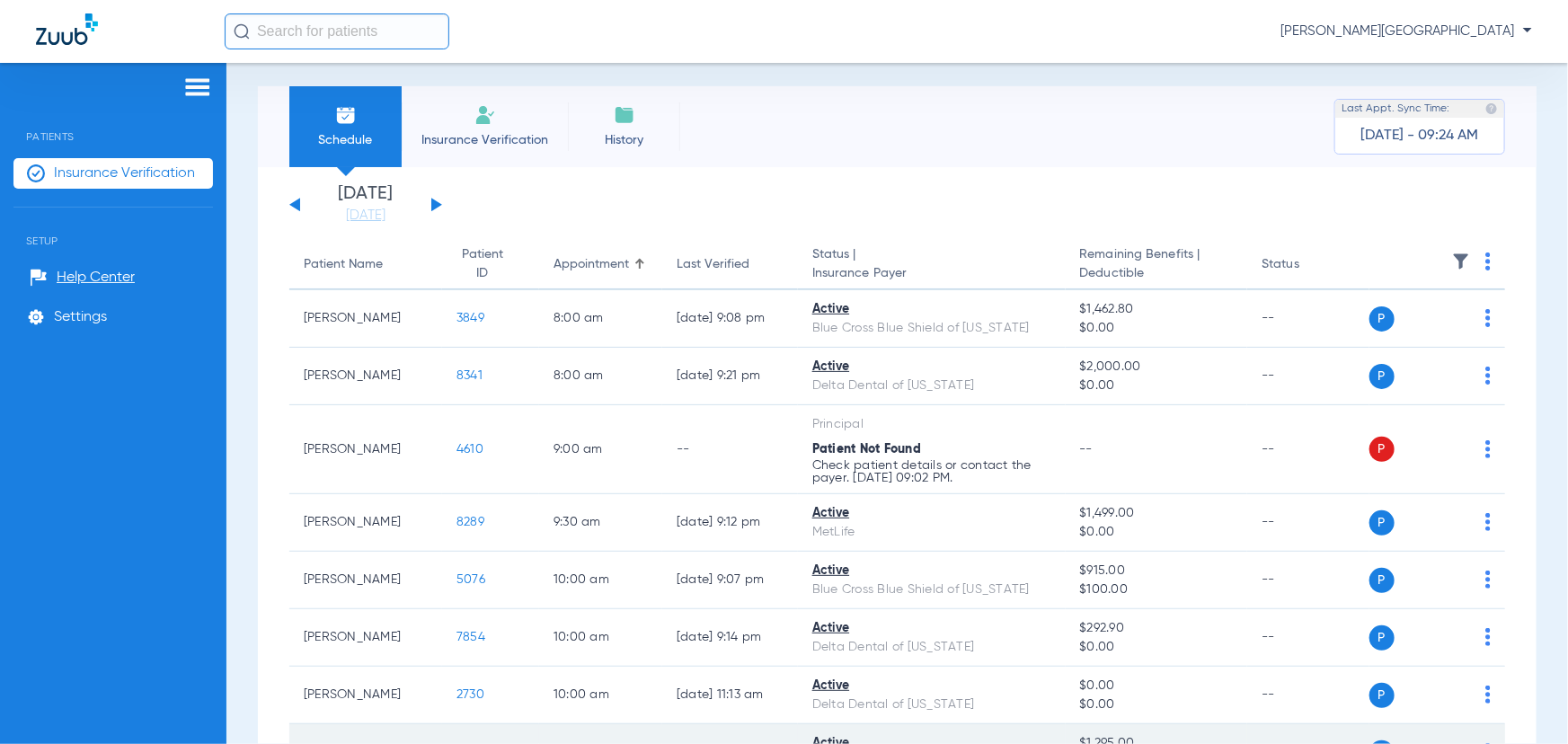
scroll to position [0, 0]
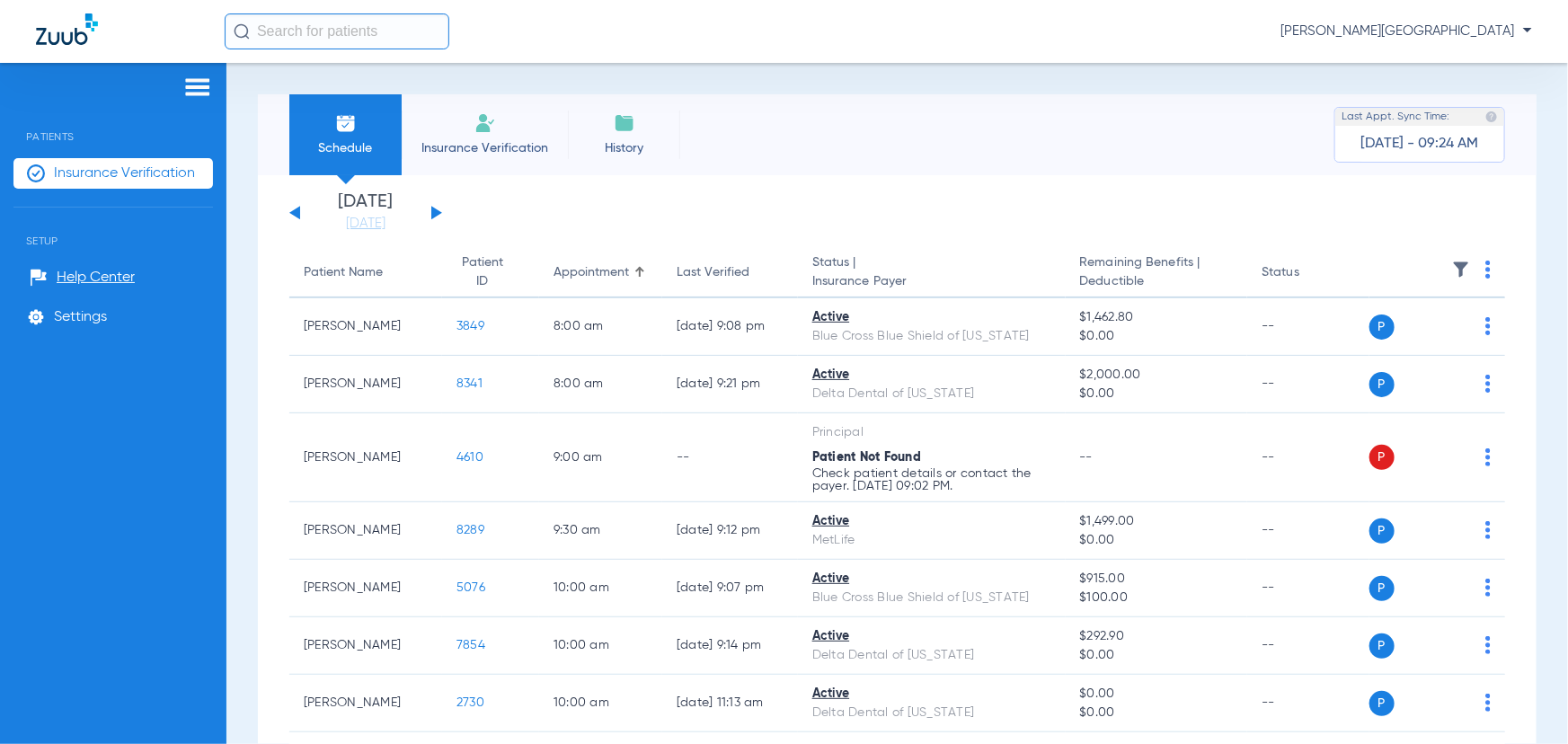
click at [439, 210] on div "Monday 07-14-2025 Tuesday 07-15-2025 Wednesday 07-16-2025 Thursday 07-17-2025 F…" at bounding box center [366, 213] width 152 height 40
click at [436, 211] on button at bounding box center [436, 213] width 10 height 13
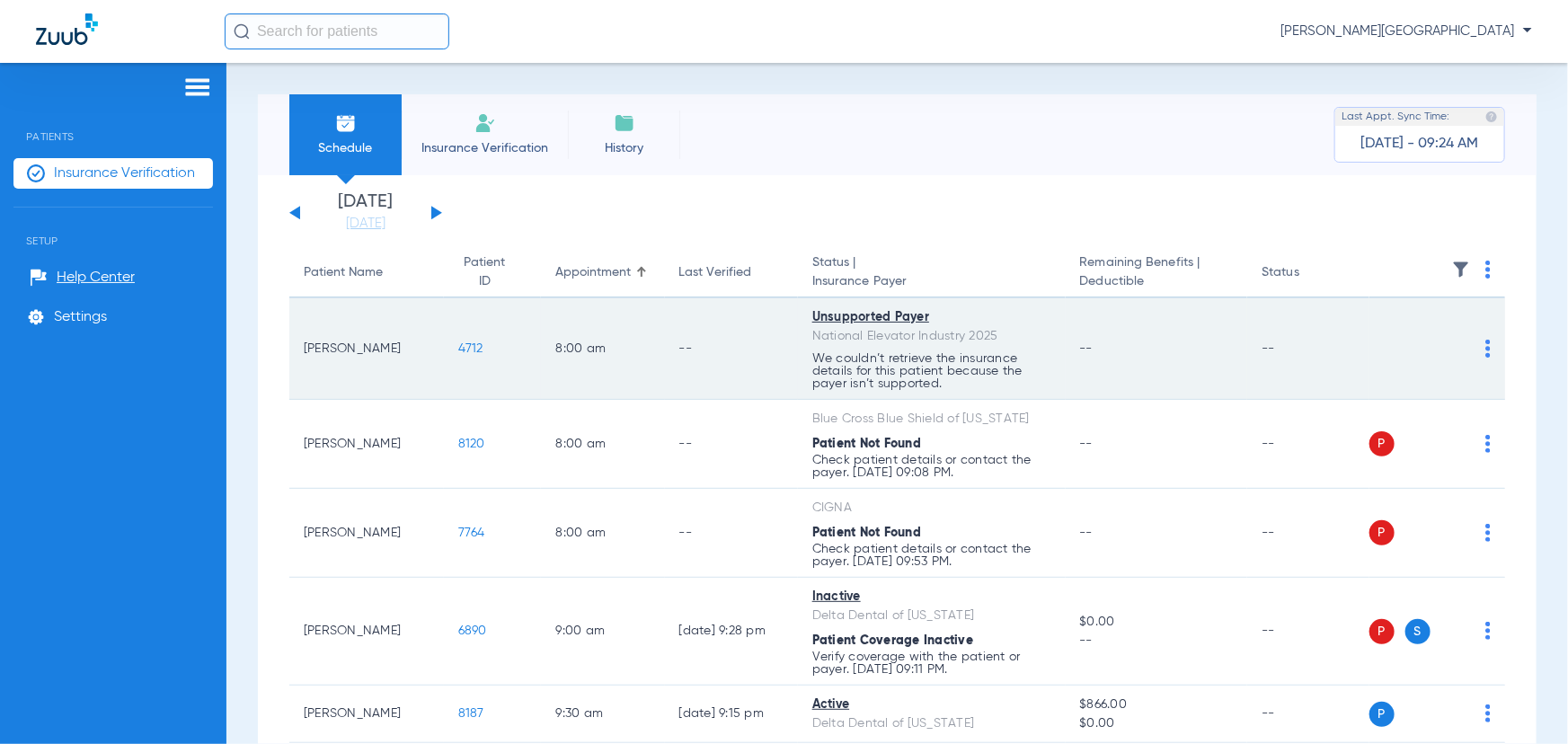
click at [461, 345] on span "4712" at bounding box center [470, 348] width 25 height 12
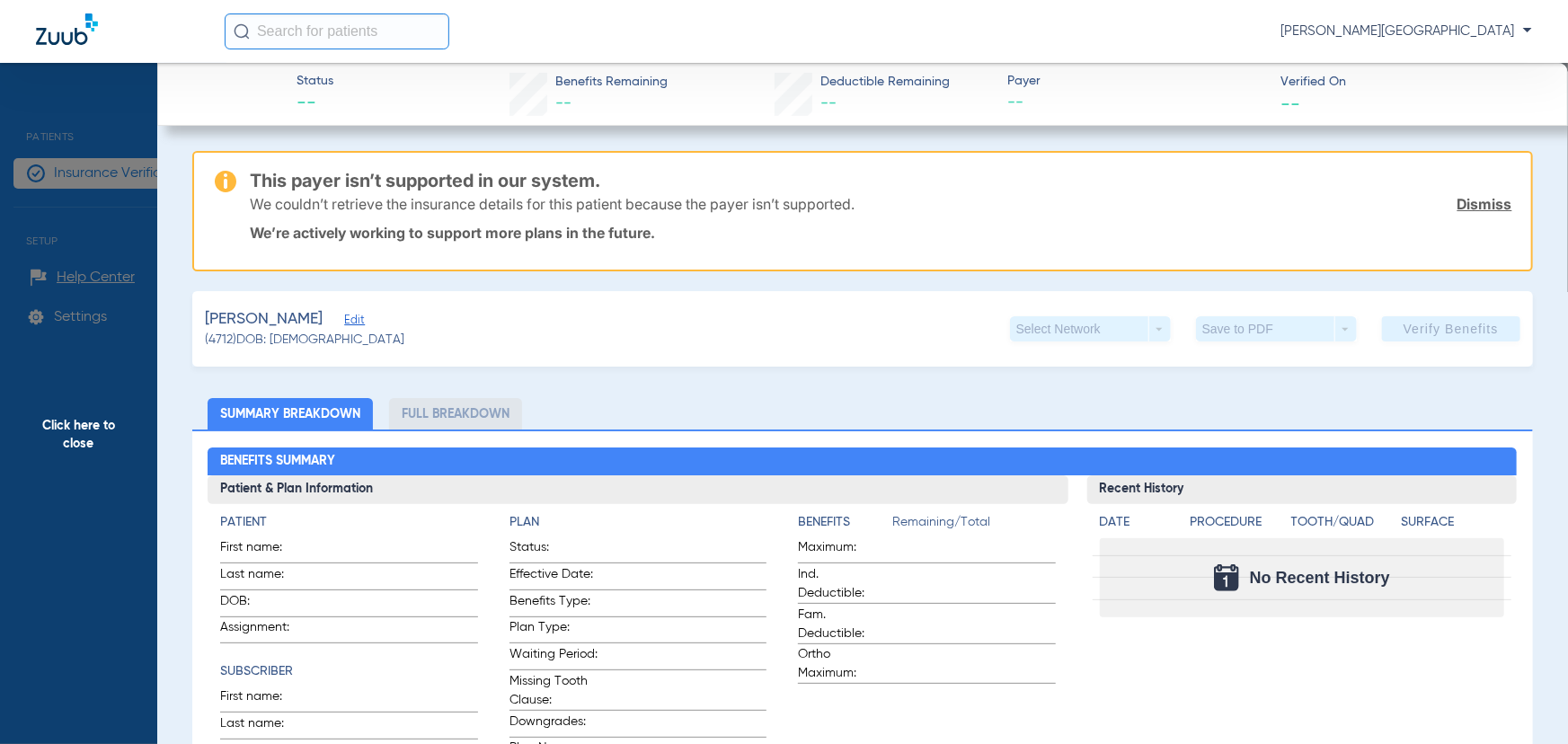
click at [105, 154] on span "Click here to close" at bounding box center [78, 435] width 157 height 744
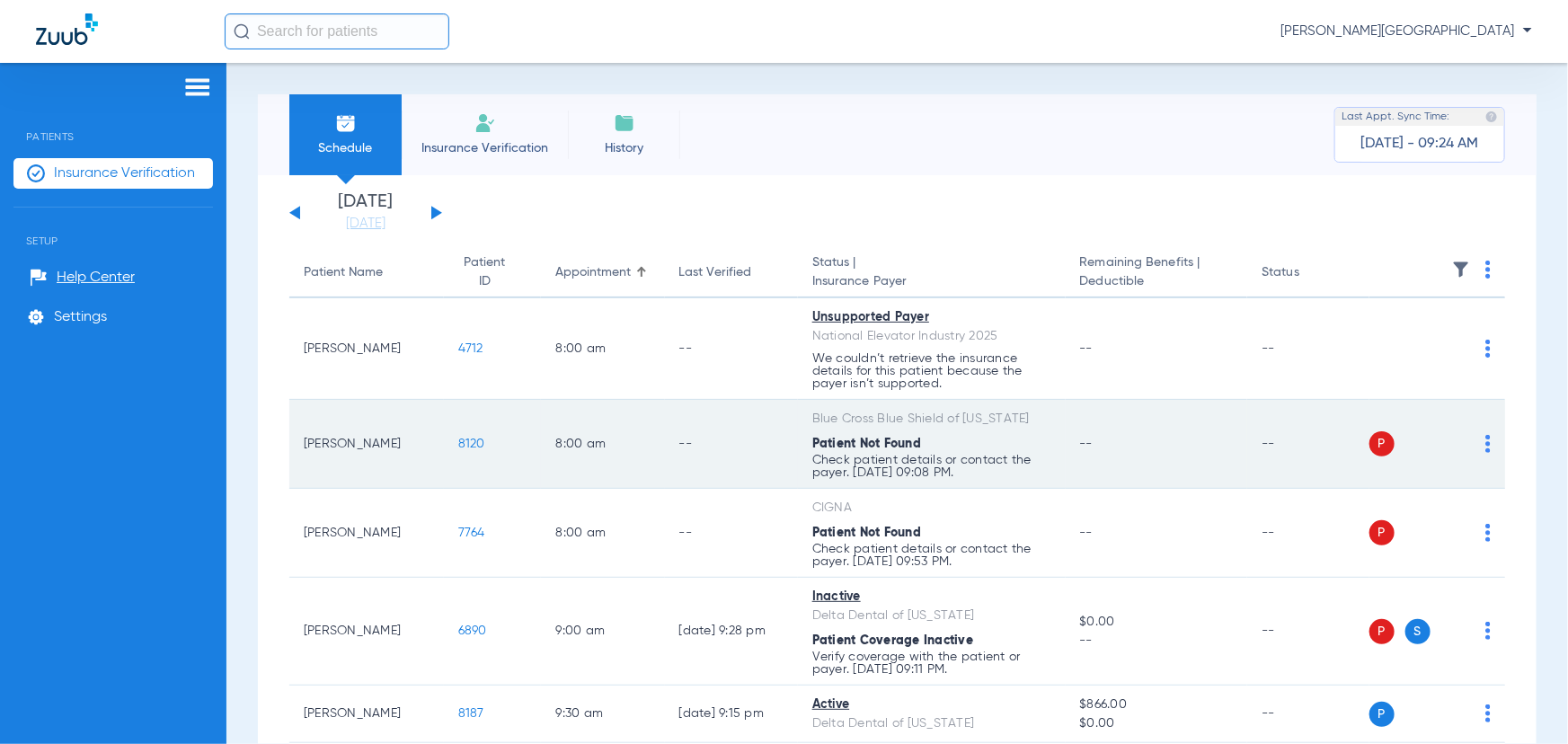
click at [461, 442] on span "8120" at bounding box center [471, 443] width 27 height 12
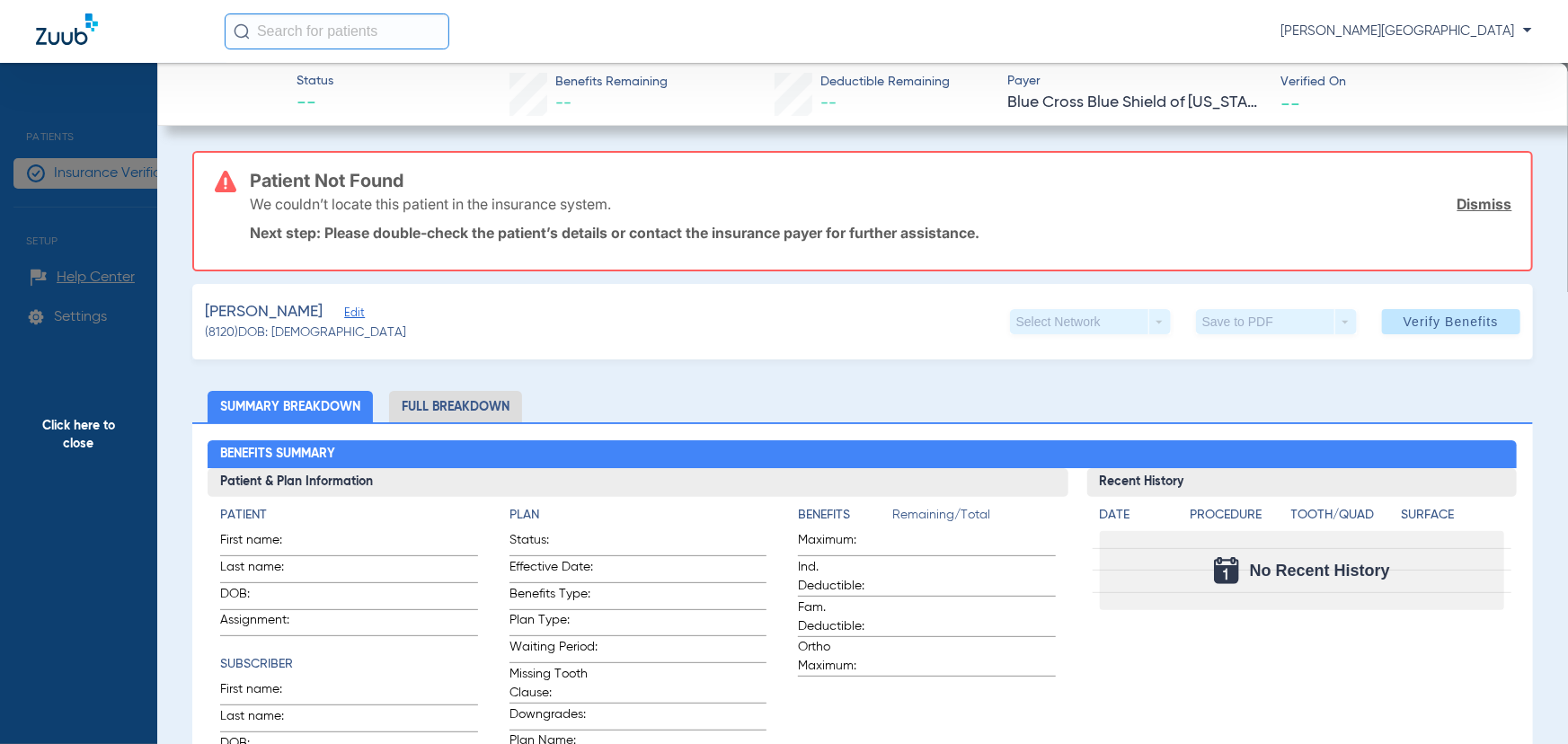
click at [108, 183] on span "Click here to close" at bounding box center [78, 435] width 157 height 744
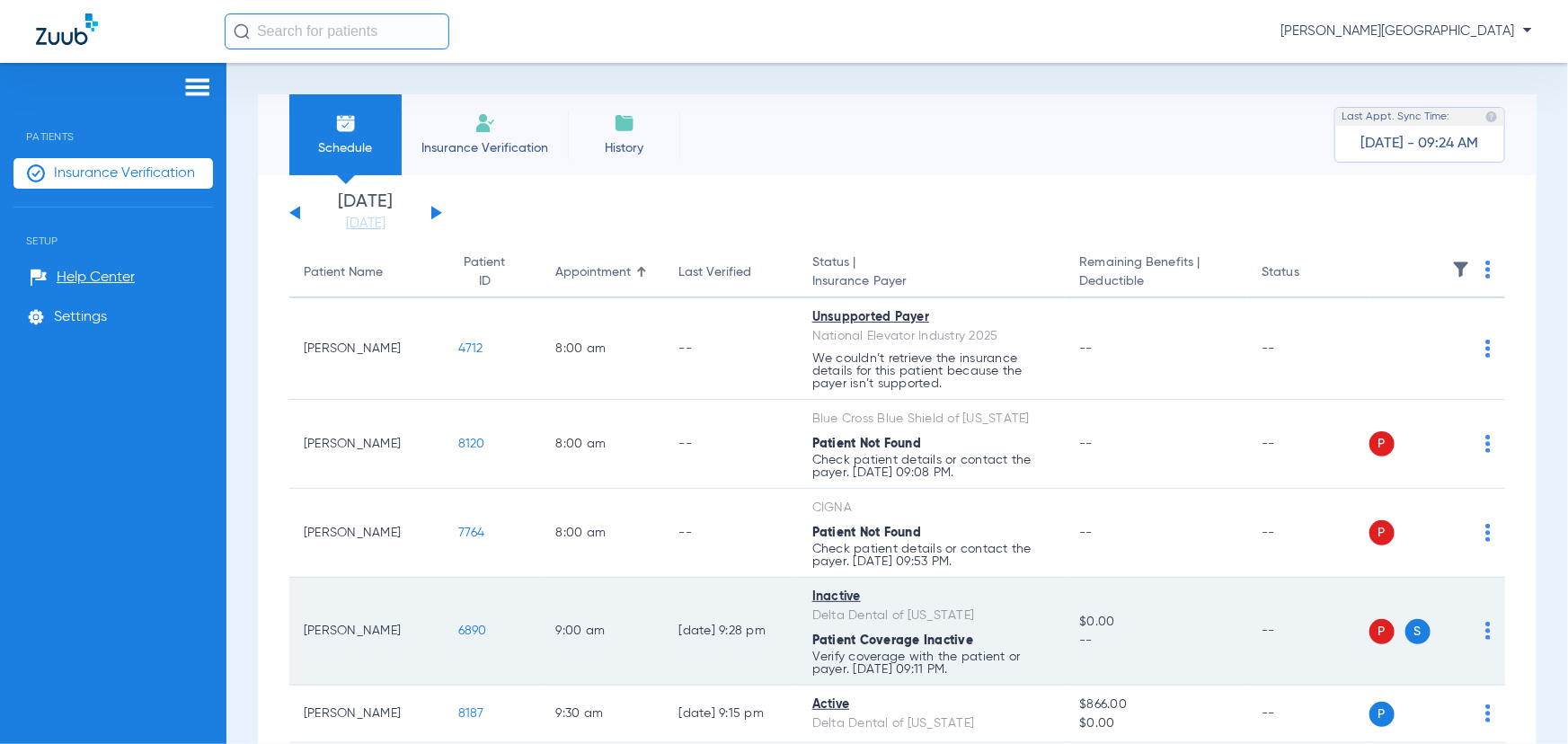
click at [461, 628] on span "6890" at bounding box center [472, 630] width 29 height 12
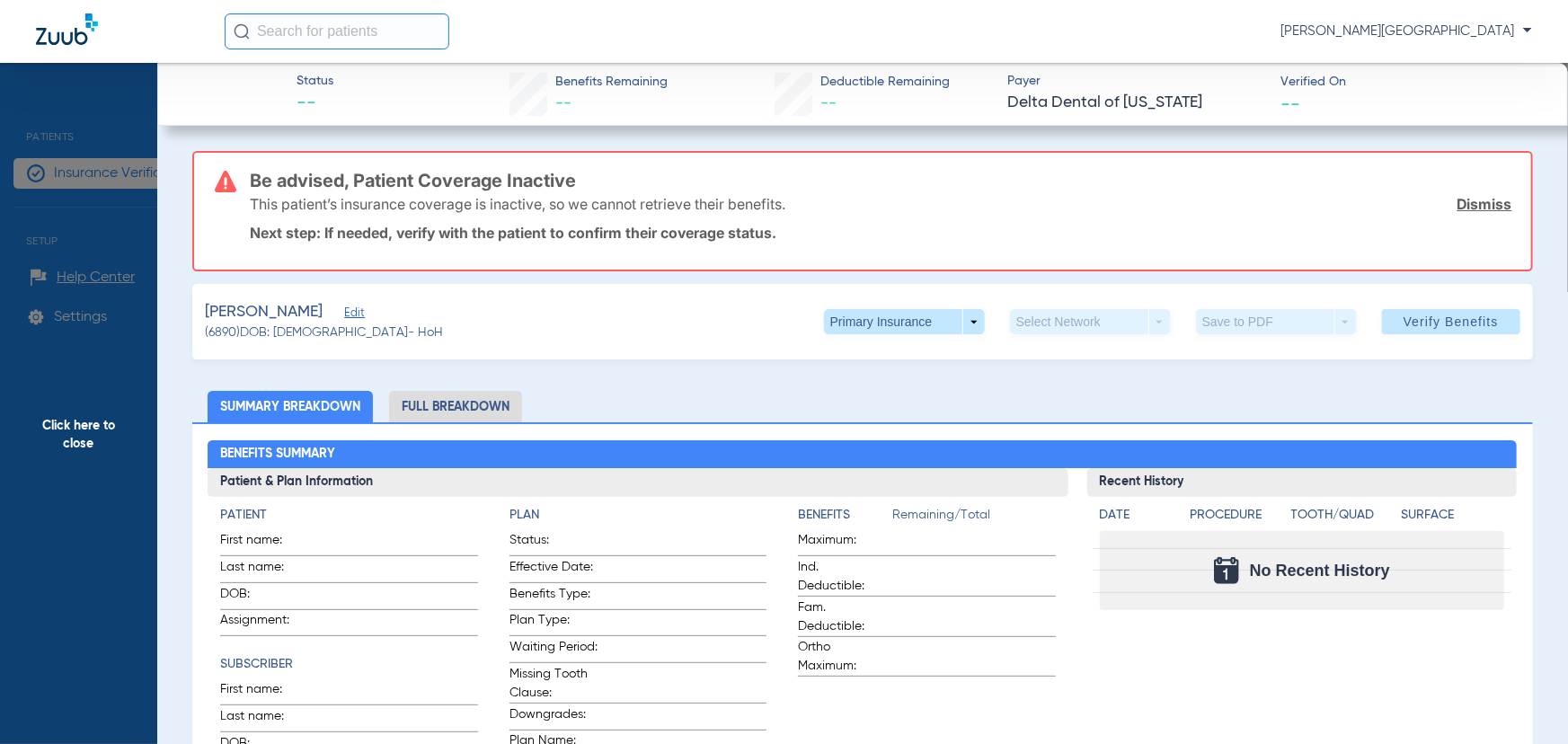
click at [80, 166] on span "Click here to close" at bounding box center [78, 435] width 157 height 744
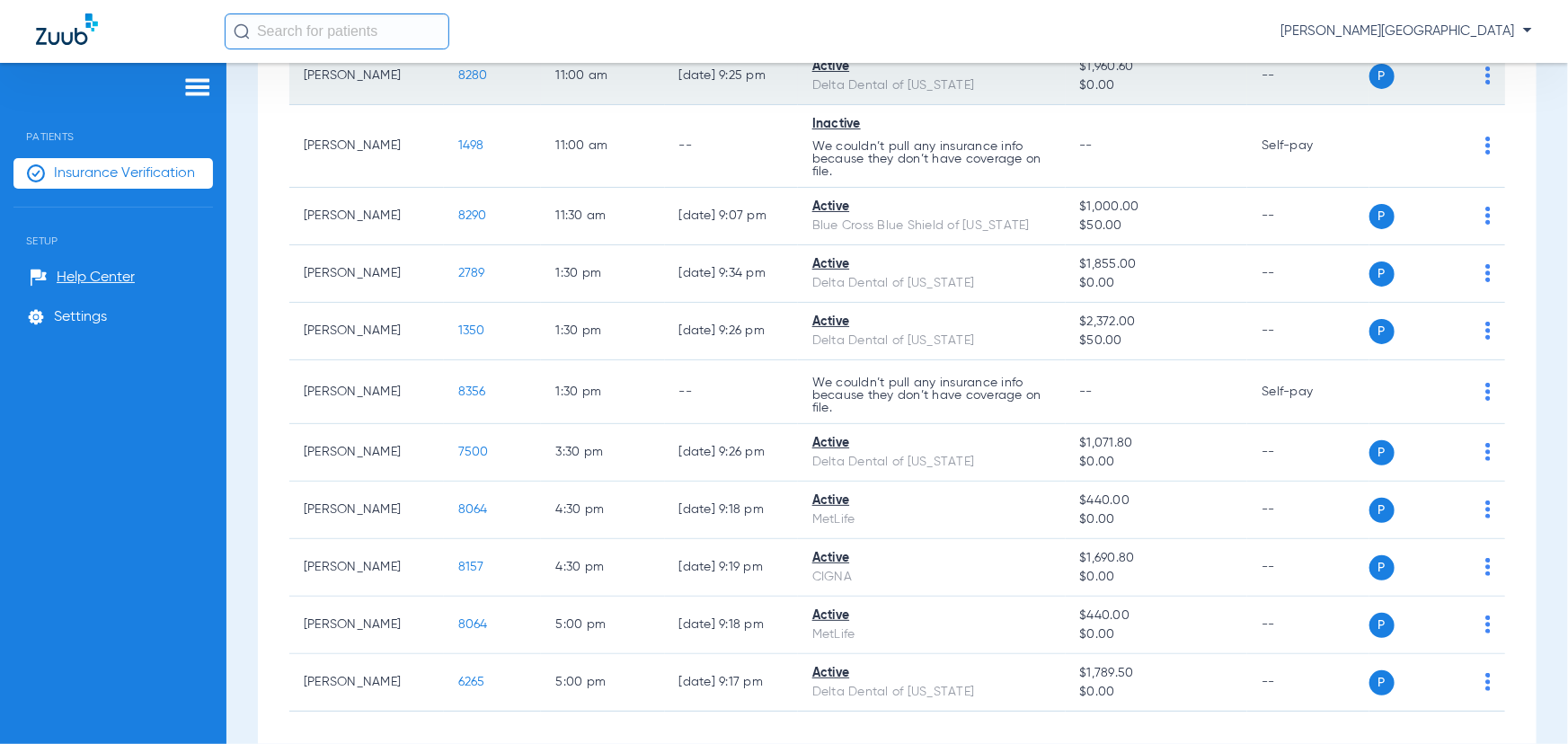
scroll to position [897, 0]
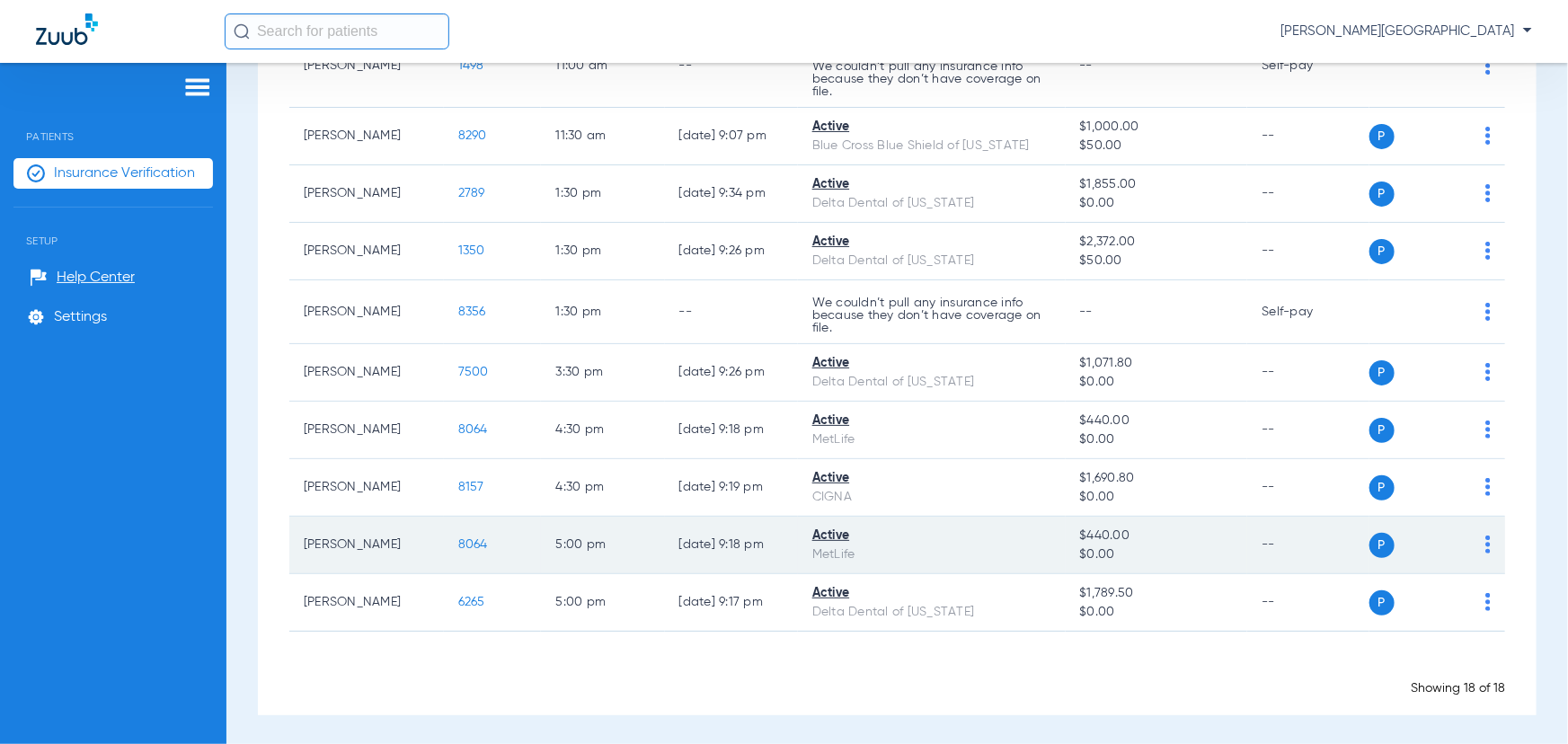
click at [458, 541] on span "8064" at bounding box center [473, 544] width 30 height 12
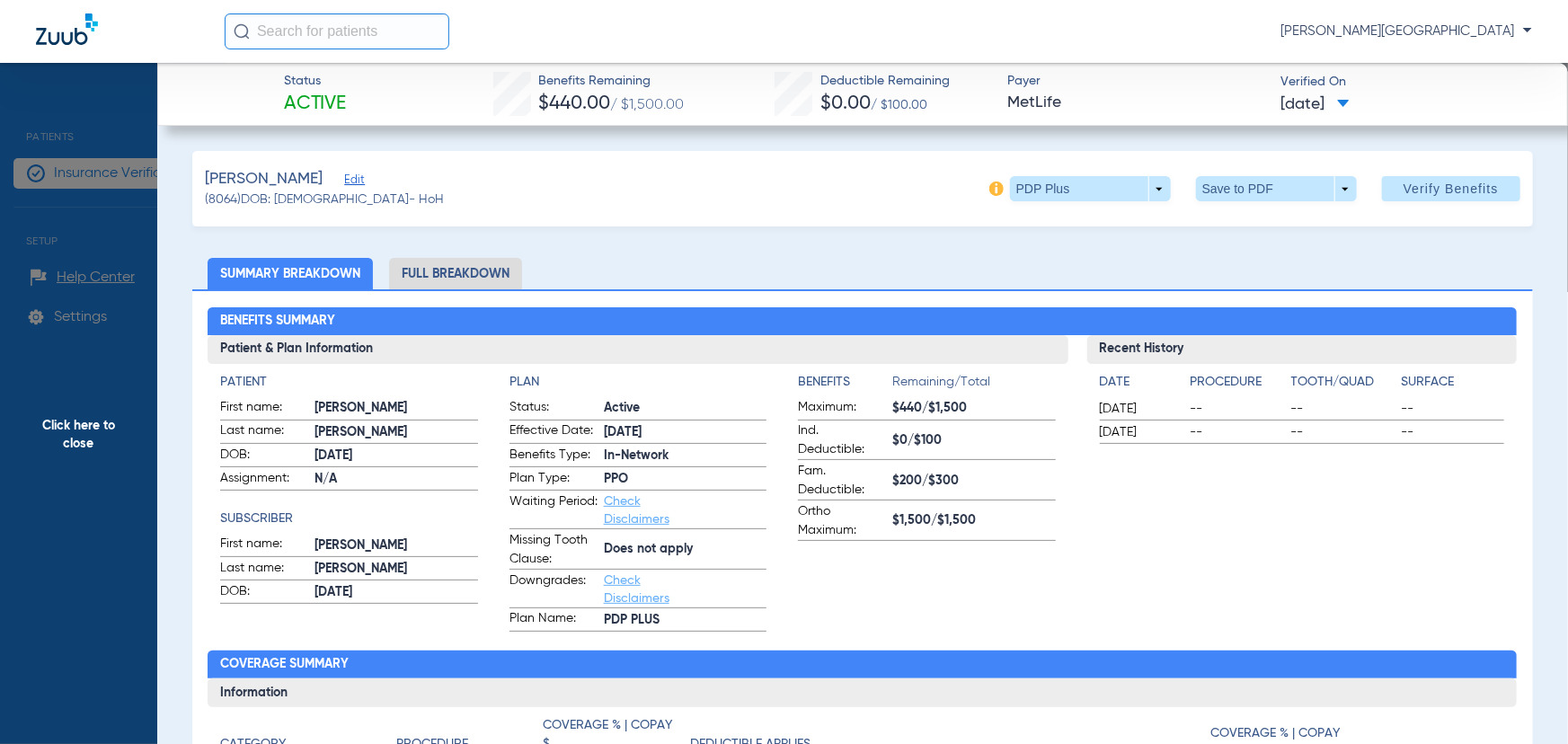
click at [433, 264] on li "Full Breakdown" at bounding box center [455, 273] width 133 height 31
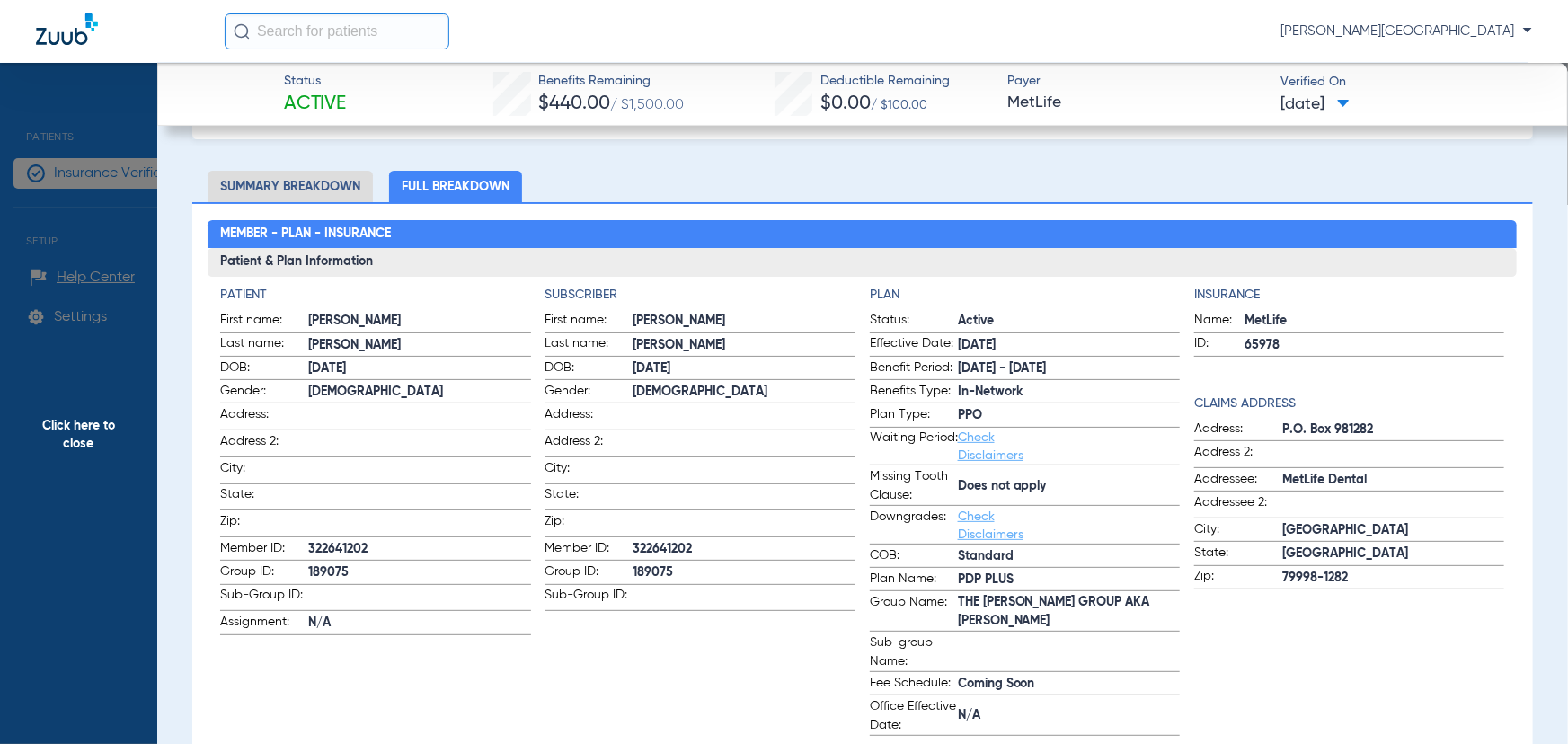
scroll to position [0, 0]
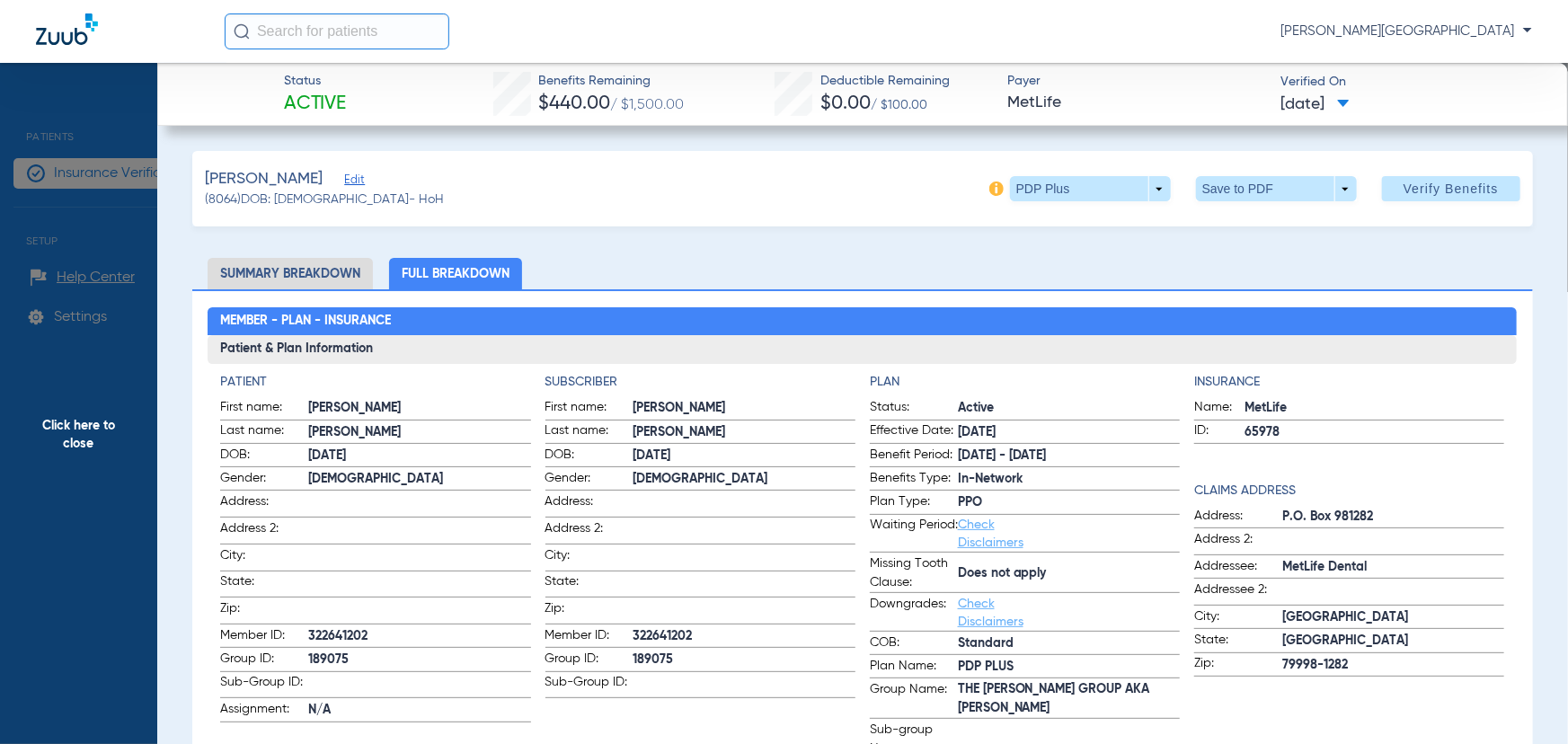
click at [990, 182] on img at bounding box center [996, 188] width 14 height 14
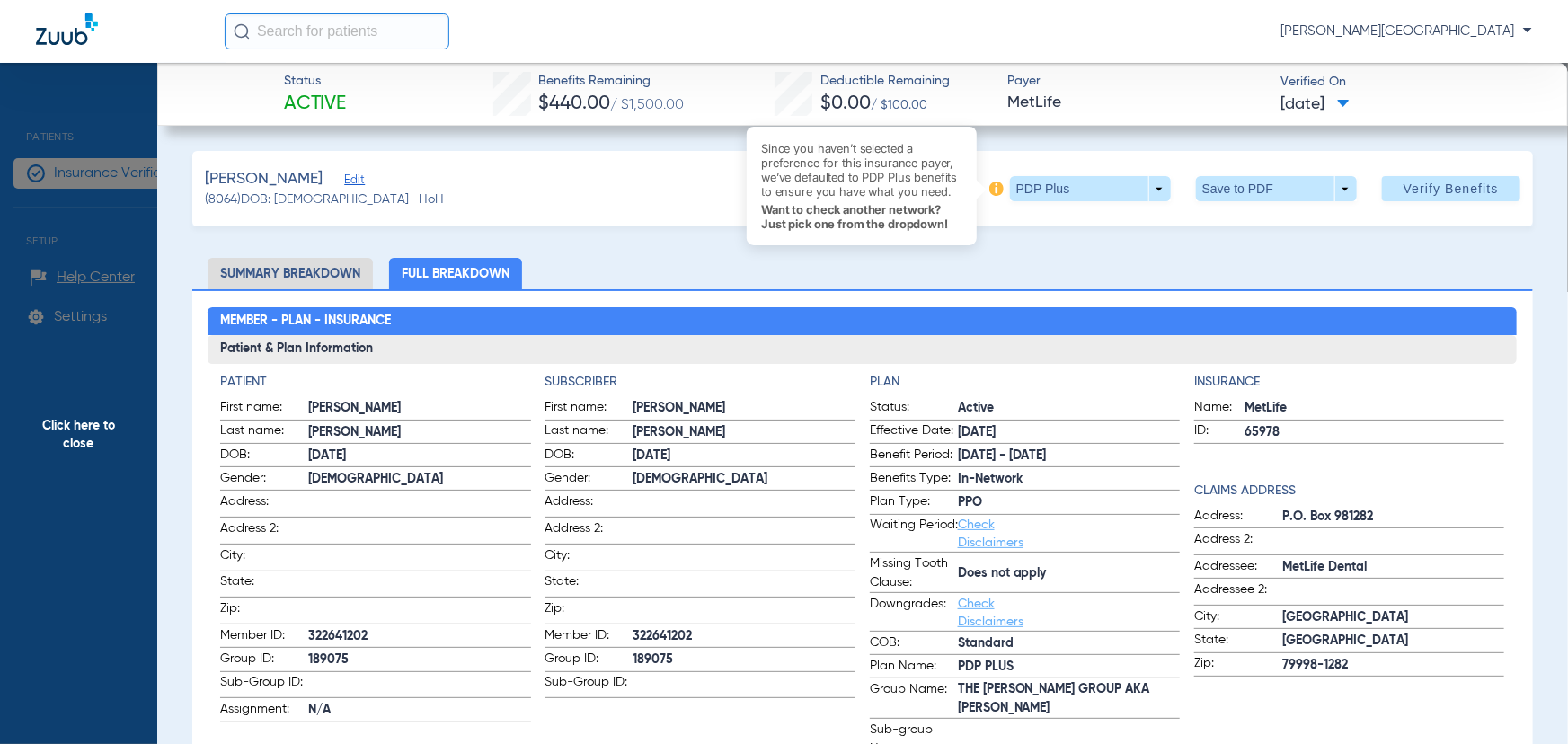
click at [123, 217] on span "Click here to close" at bounding box center [78, 435] width 157 height 744
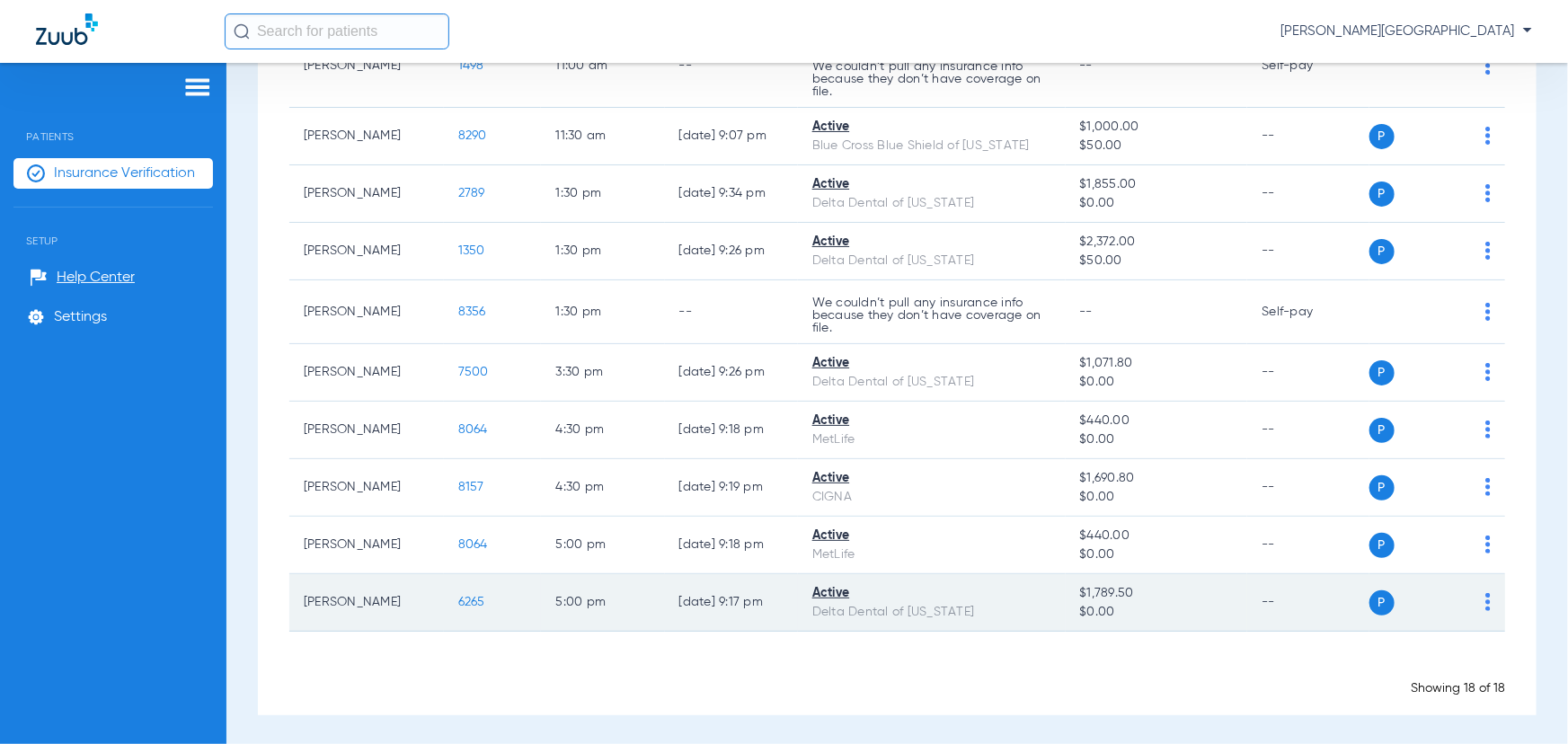
click at [458, 602] on span "6265" at bounding box center [471, 602] width 27 height 12
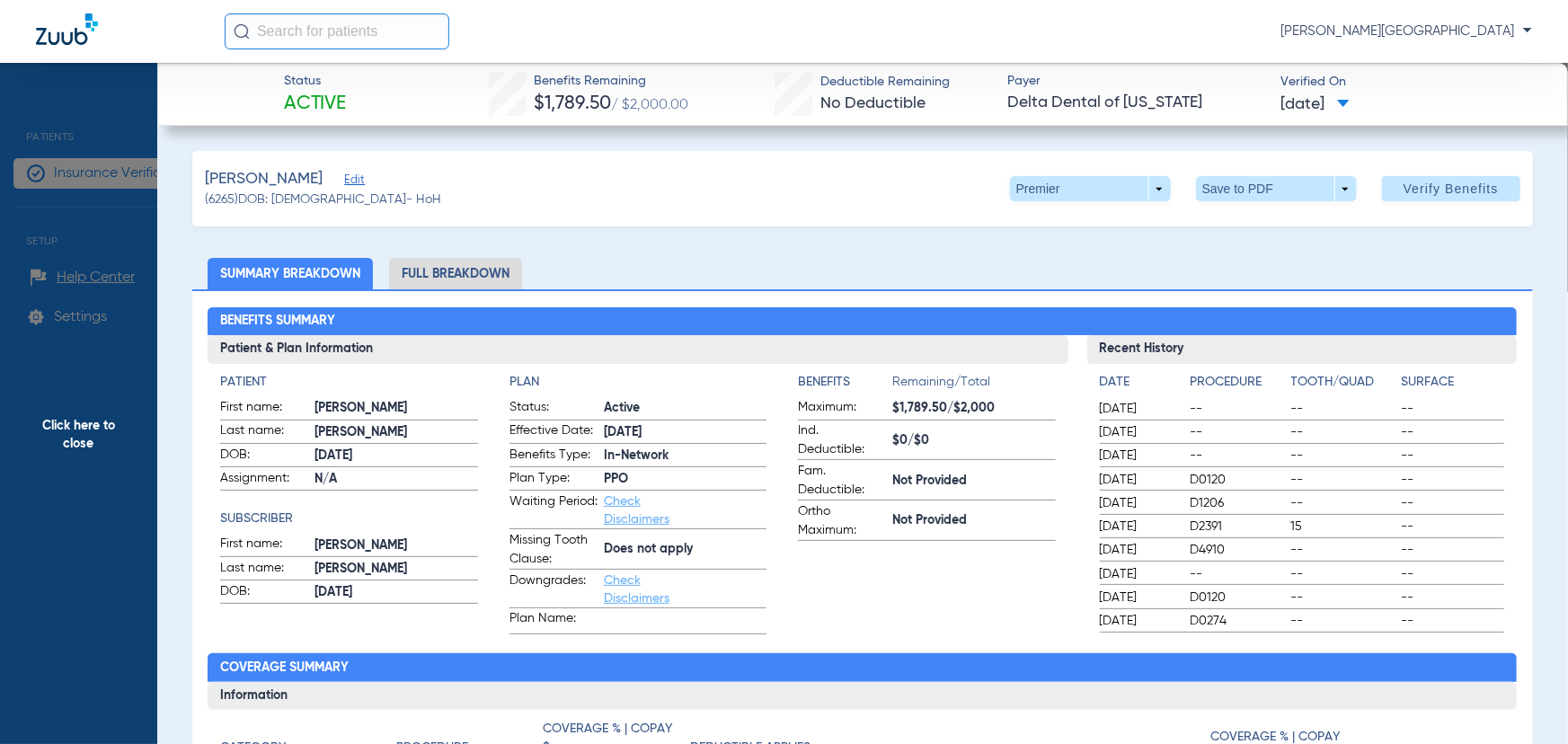
click at [451, 269] on li "Full Breakdown" at bounding box center [455, 273] width 133 height 31
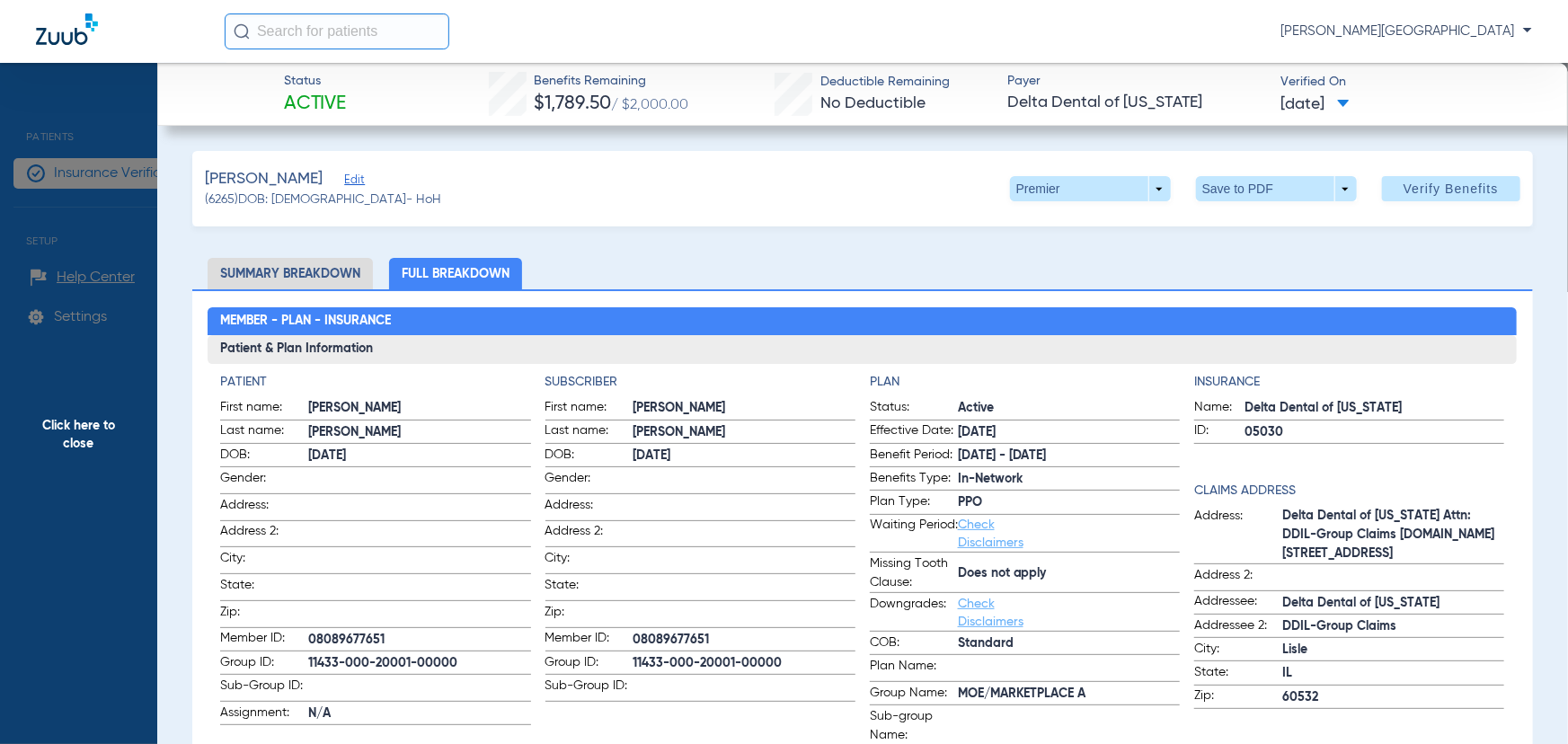
click at [93, 218] on span "Click here to close" at bounding box center [78, 435] width 157 height 744
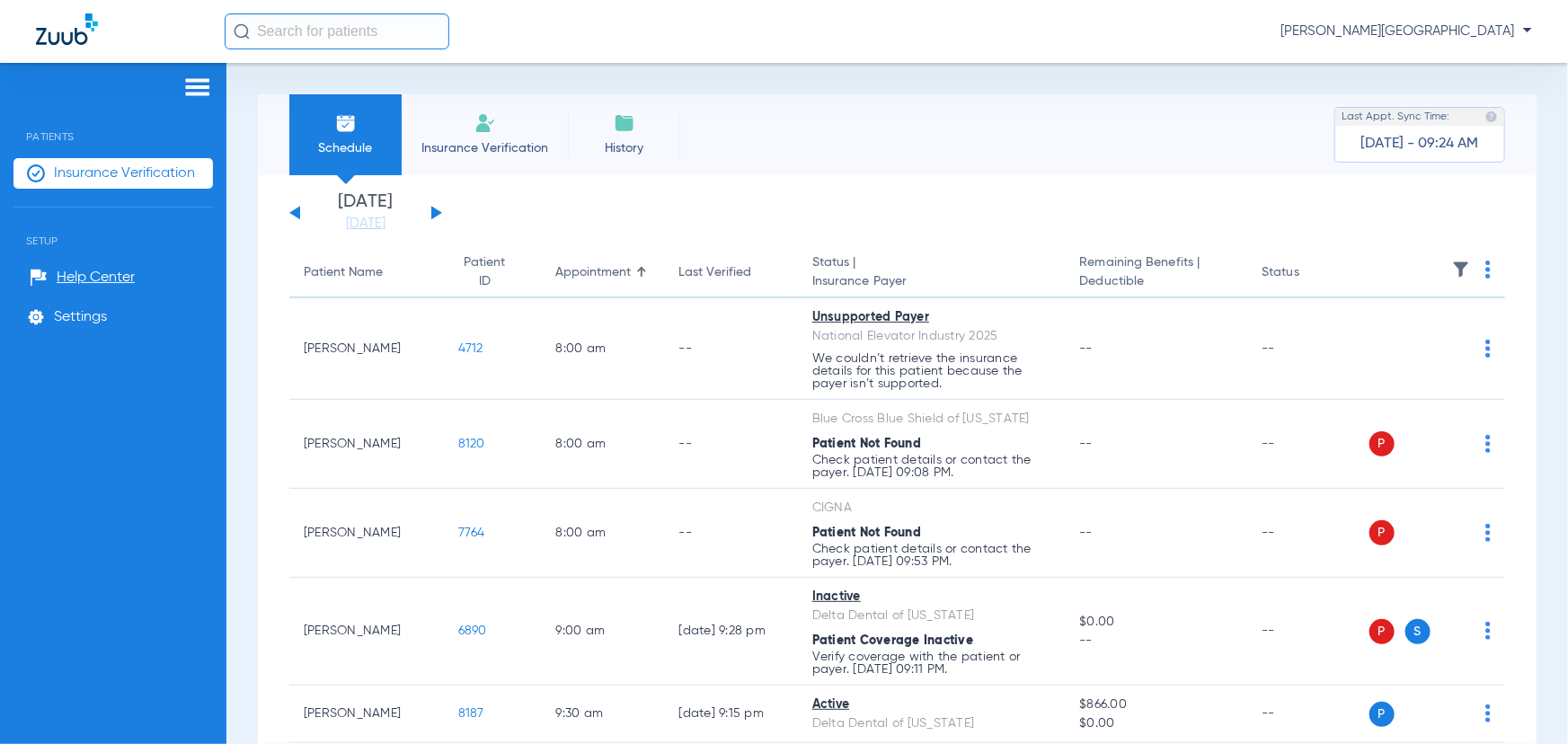
click at [439, 214] on div "Monday 07-14-2025 Tuesday 07-15-2025 Wednesday 07-16-2025 Thursday 07-17-2025 F…" at bounding box center [366, 213] width 152 height 40
click at [430, 208] on div "Monday 07-14-2025 Tuesday 07-15-2025 Wednesday 07-16-2025 Thursday 07-17-2025 F…" at bounding box center [366, 213] width 152 height 40
click at [433, 209] on button at bounding box center [436, 213] width 10 height 13
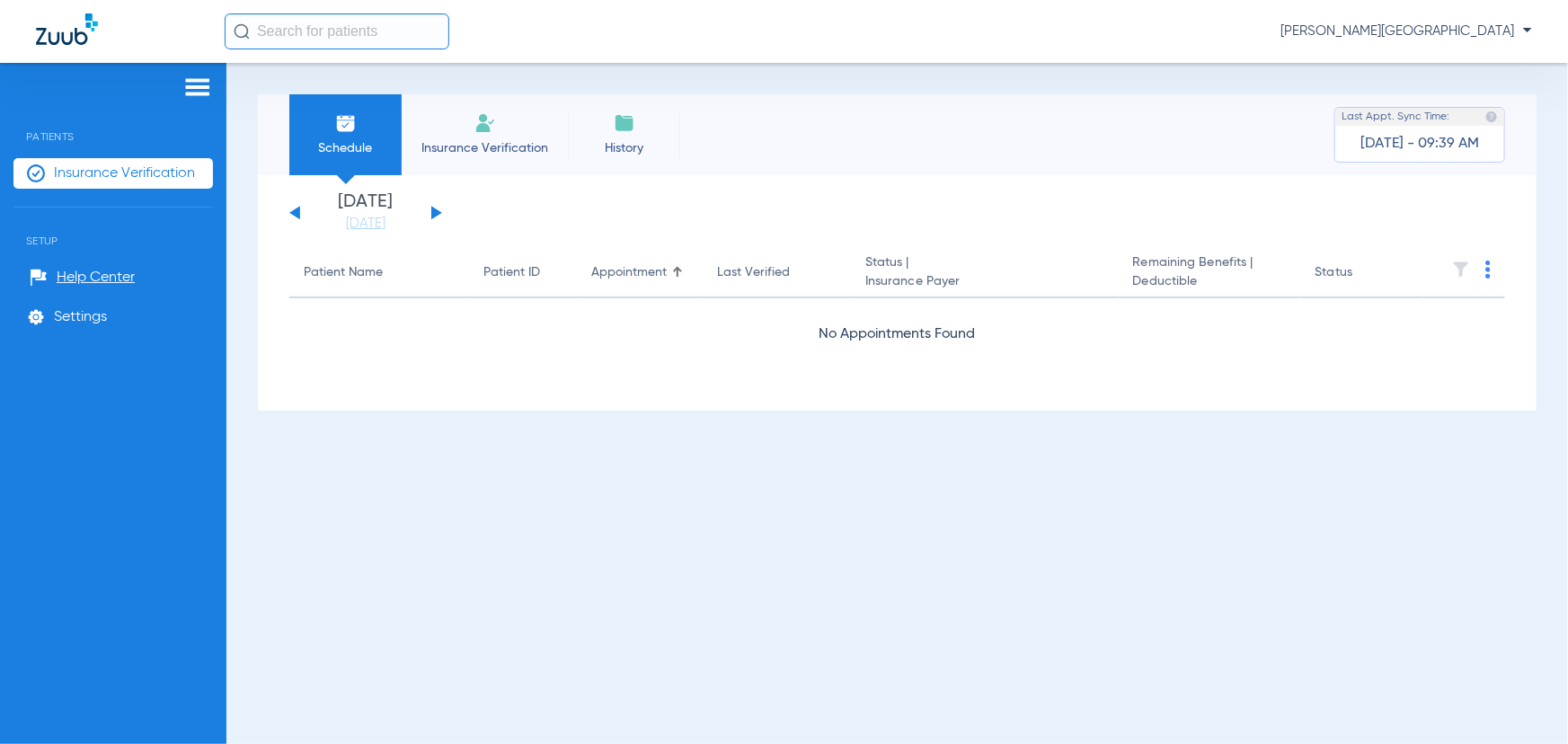
click at [436, 212] on button at bounding box center [436, 213] width 10 height 13
click at [436, 211] on button at bounding box center [436, 213] width 10 height 13
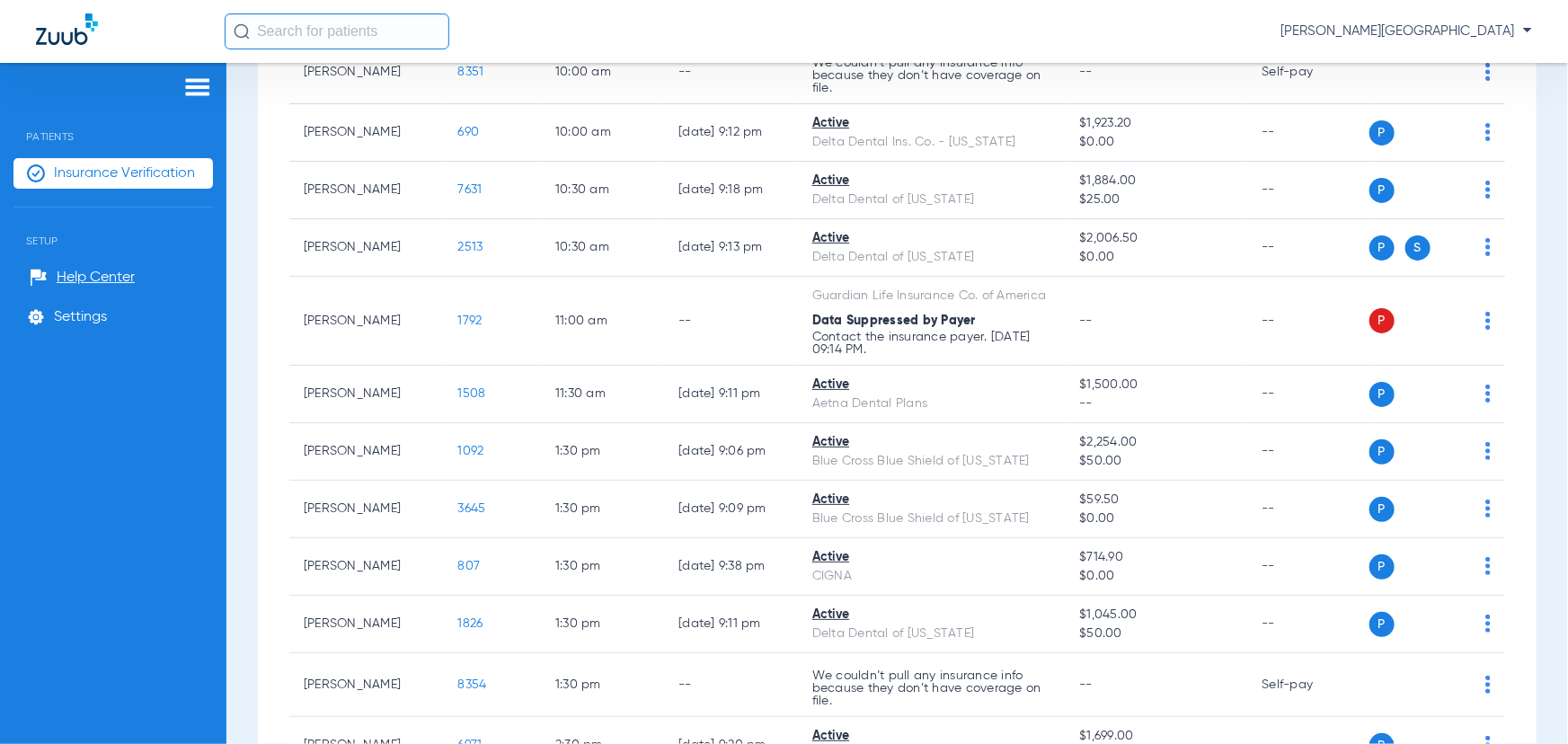
scroll to position [899, 0]
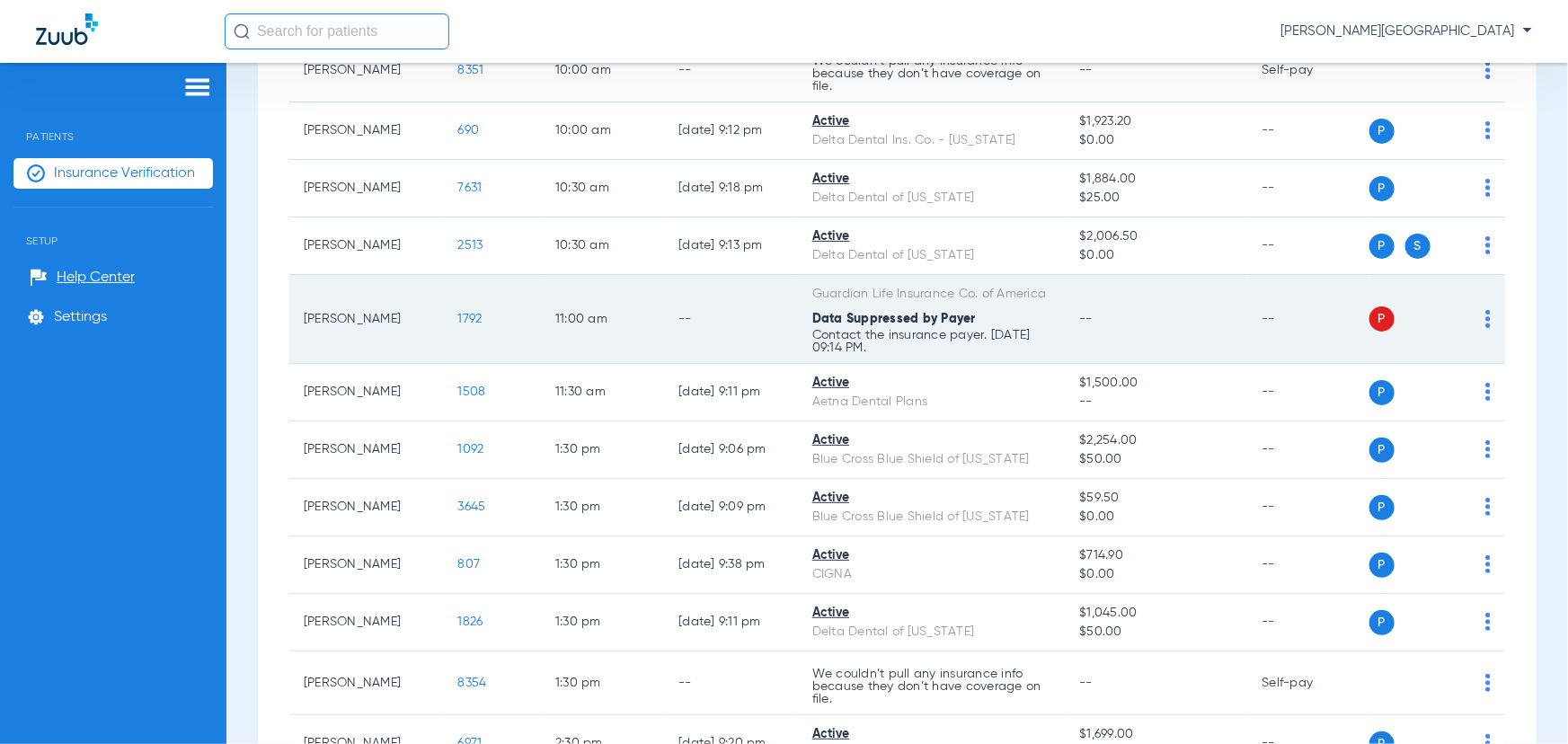
click at [462, 316] on span "1792" at bounding box center [470, 319] width 24 height 12
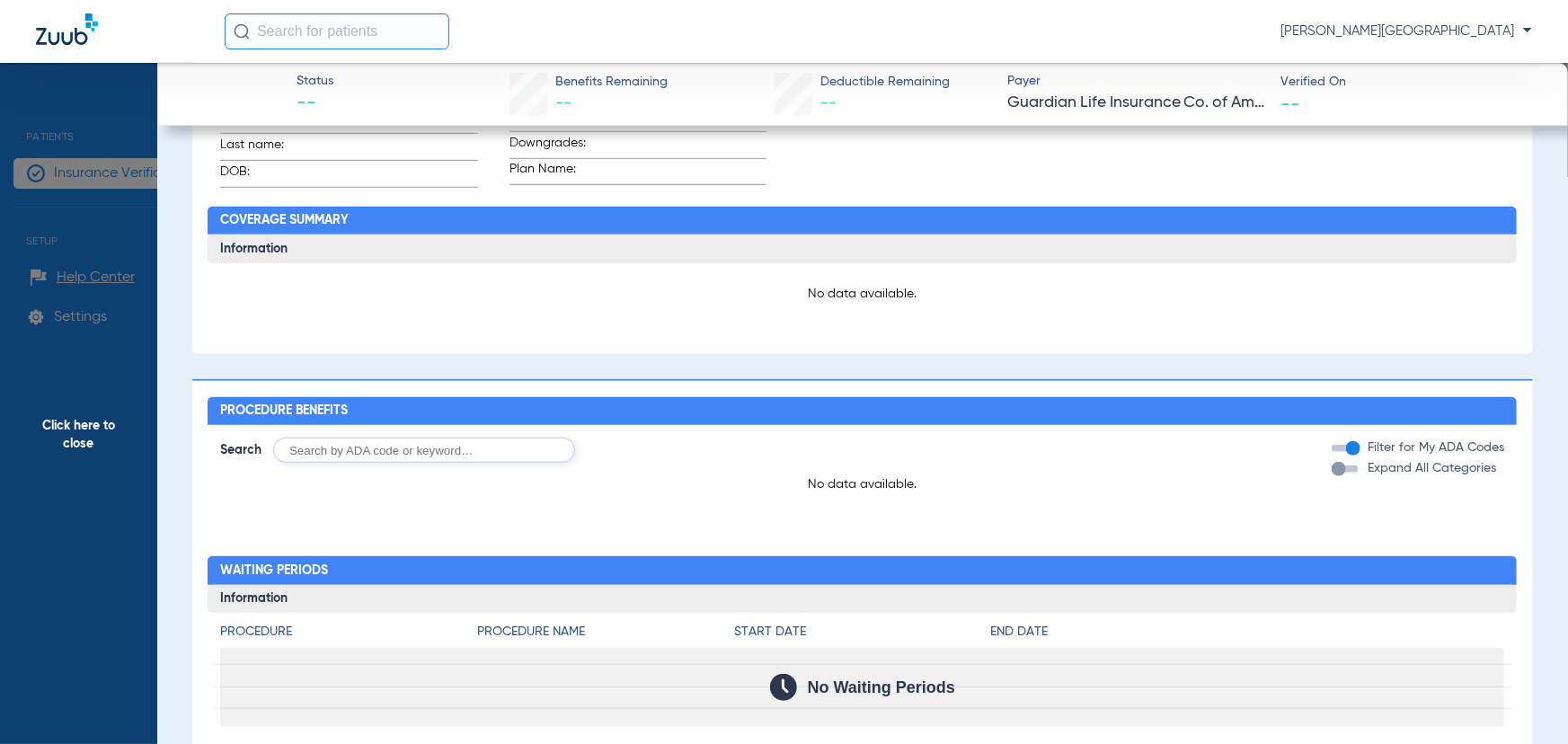
scroll to position [854, 0]
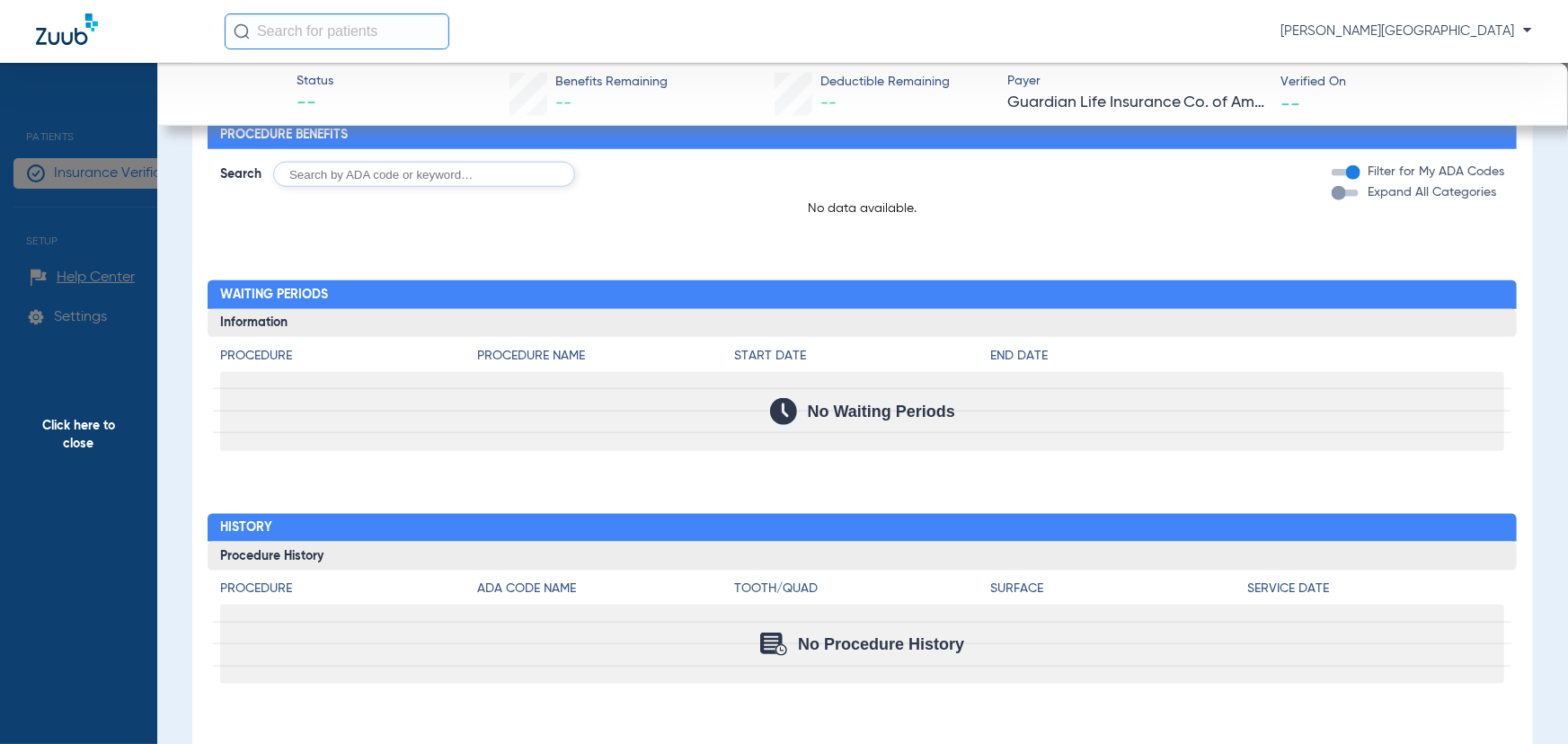
click at [154, 110] on span "Click here to close" at bounding box center [78, 435] width 157 height 744
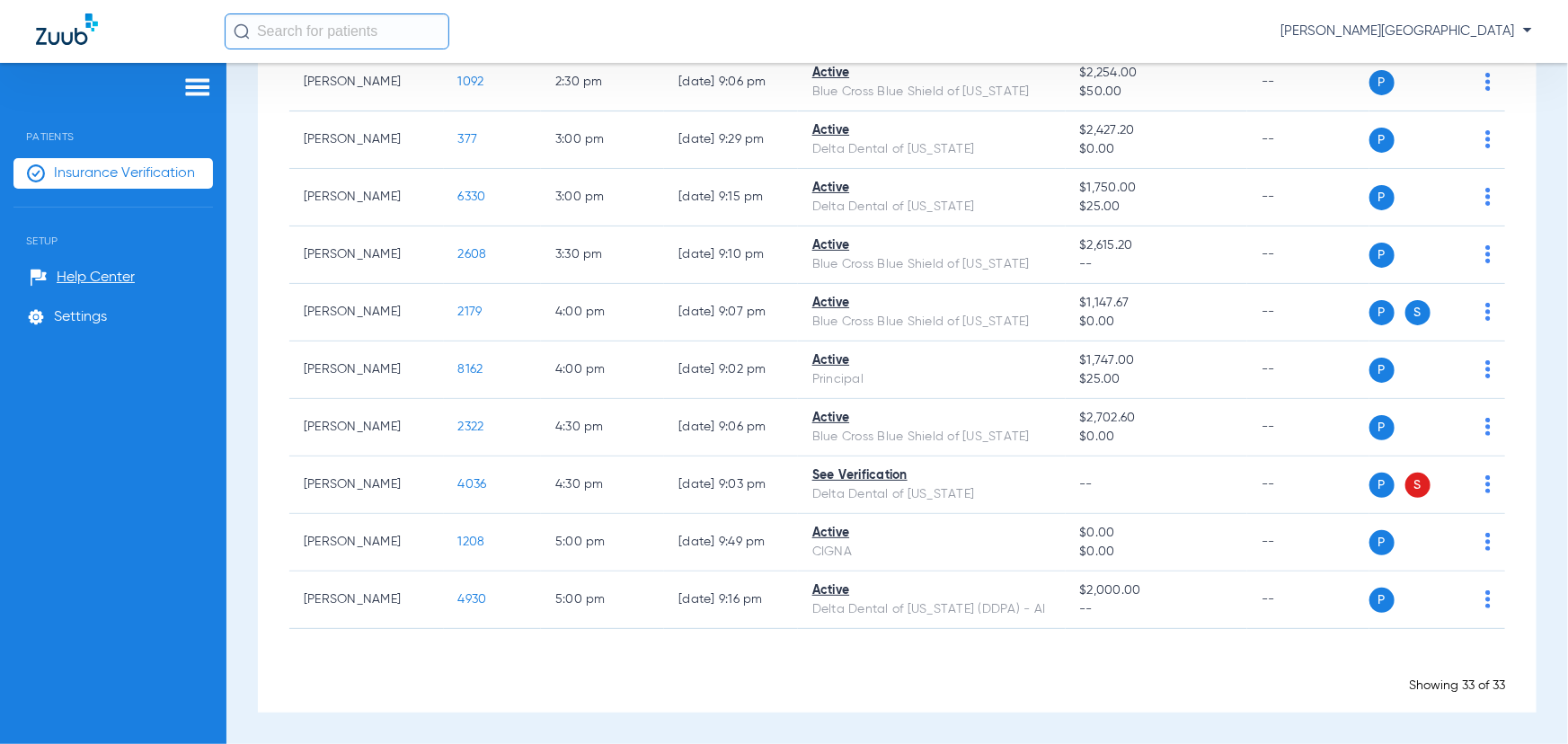
scroll to position [1632, 0]
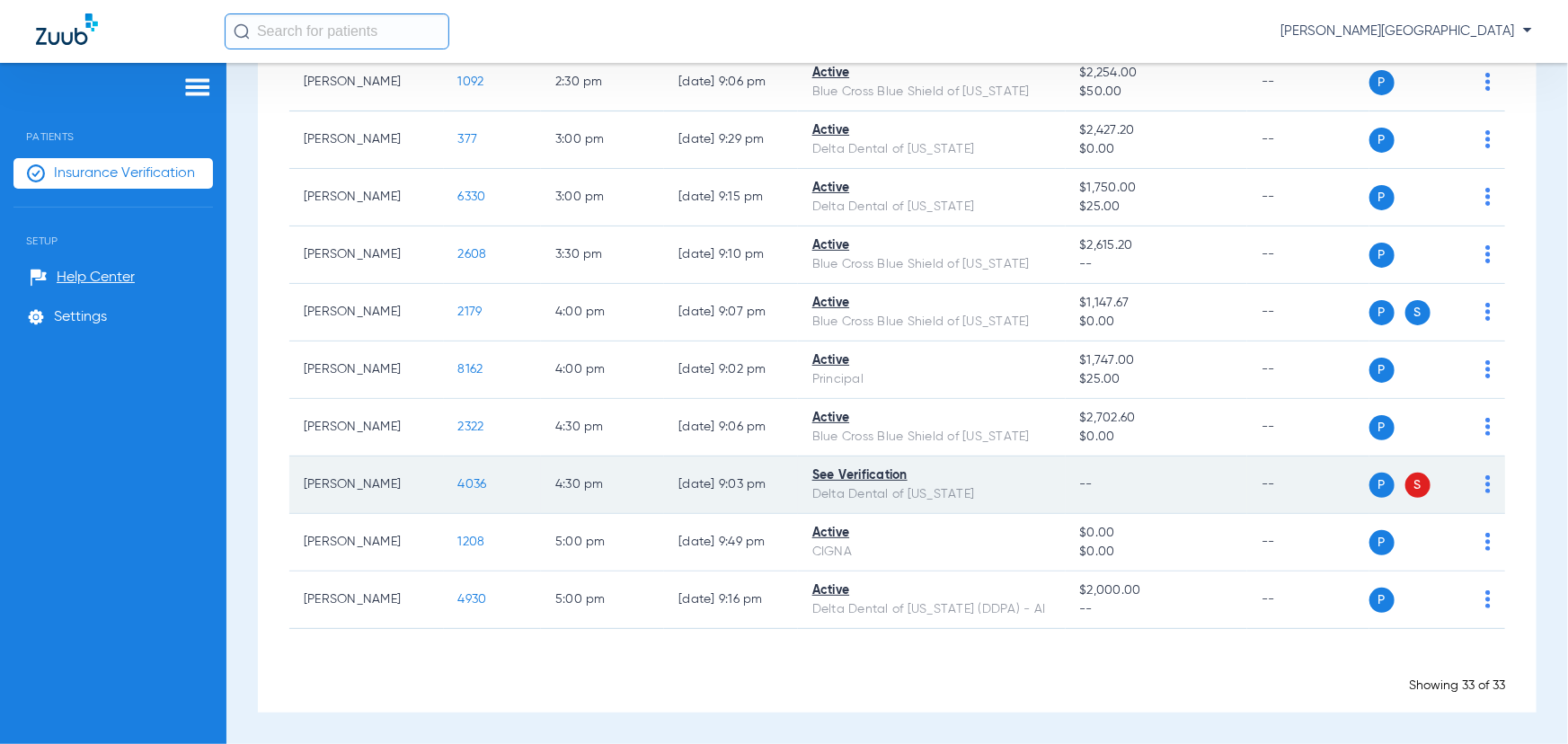
click at [458, 478] on span "4036" at bounding box center [472, 483] width 29 height 12
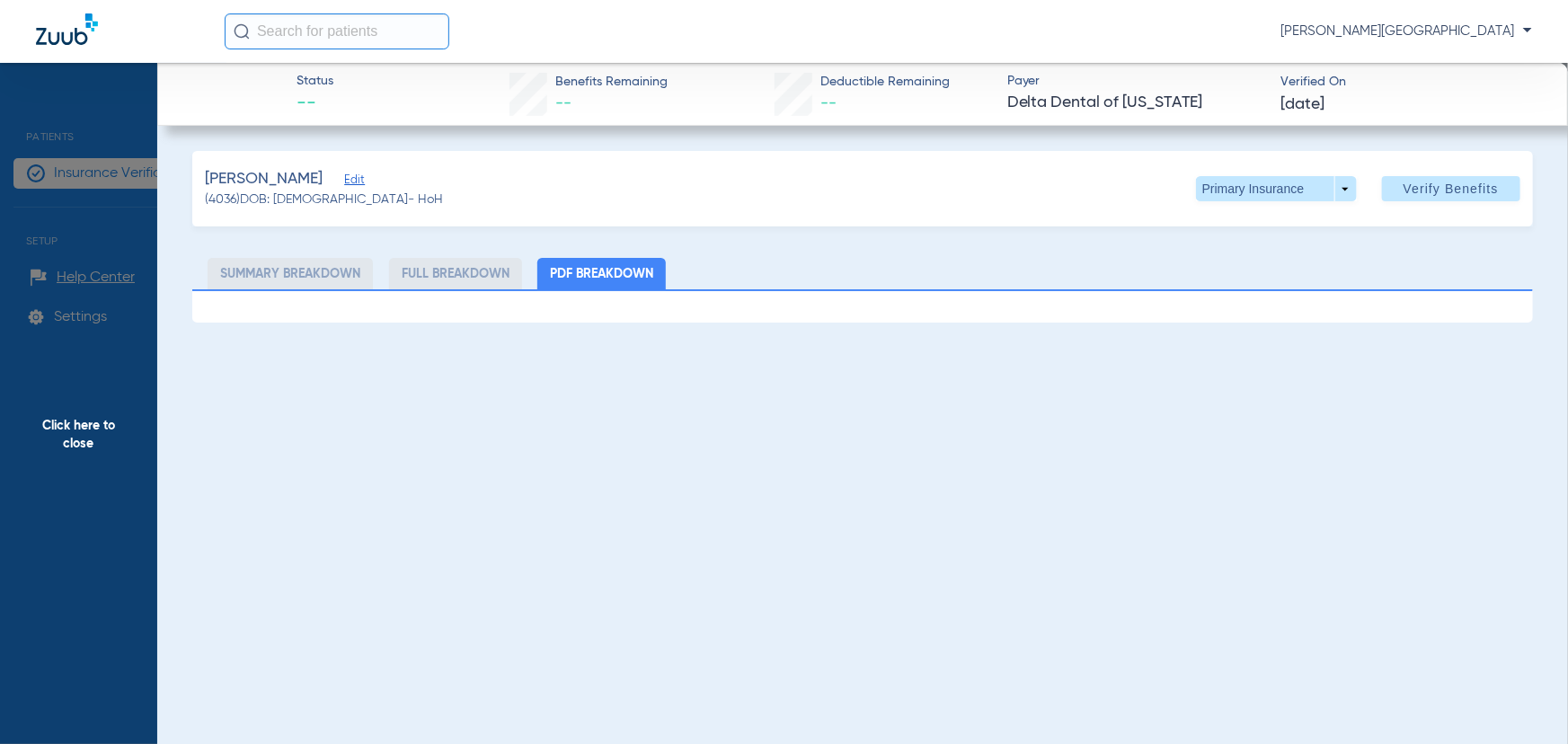
scroll to position [1632, 0]
click at [455, 273] on li "Full Breakdown" at bounding box center [455, 273] width 133 height 31
click at [1347, 190] on span at bounding box center [1276, 188] width 161 height 25
click at [1307, 256] on span "Secondary Insurance" at bounding box center [1271, 260] width 119 height 12
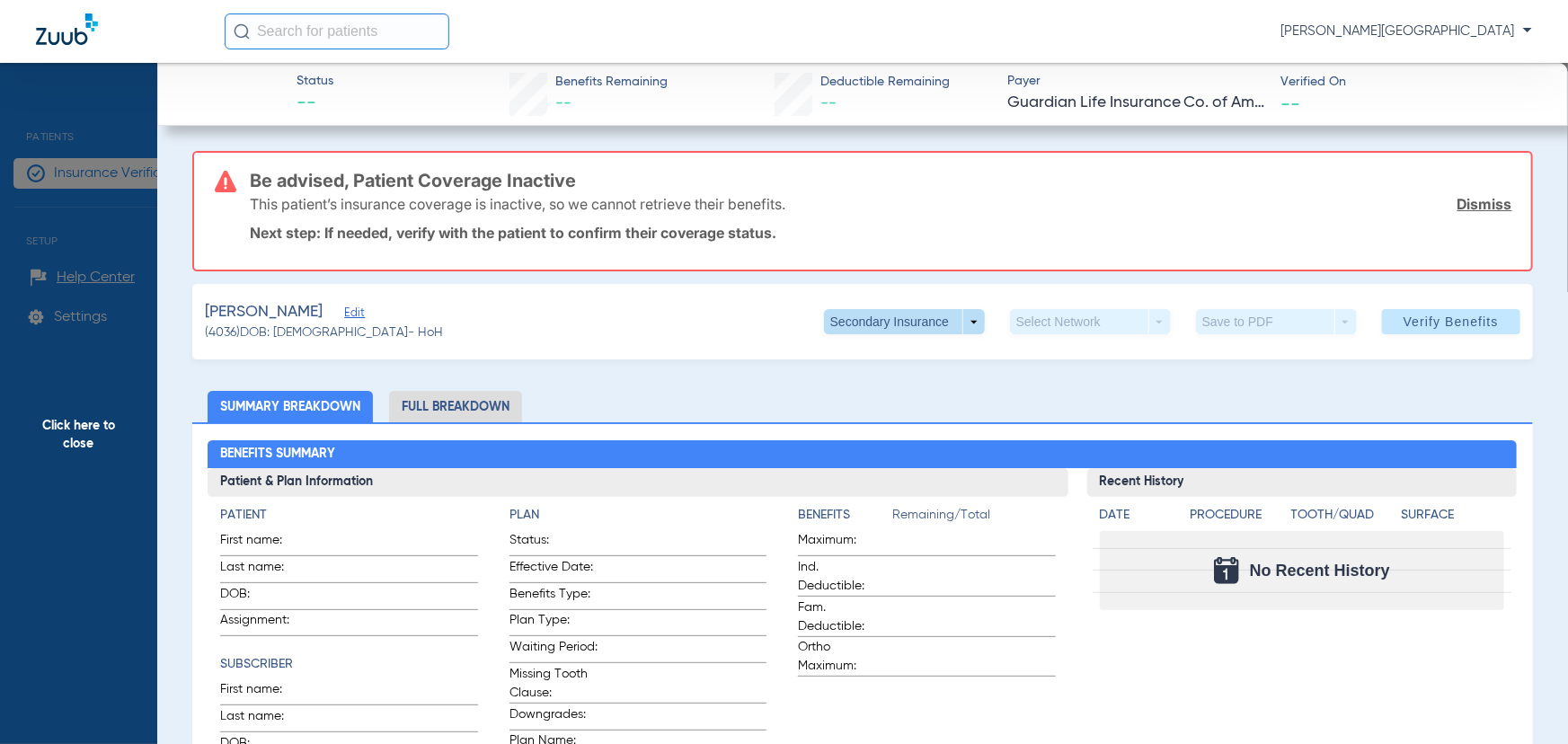
click at [850, 313] on span at bounding box center [904, 322] width 161 height 25
click at [847, 357] on span "Primary Insurance" at bounding box center [887, 357] width 119 height 12
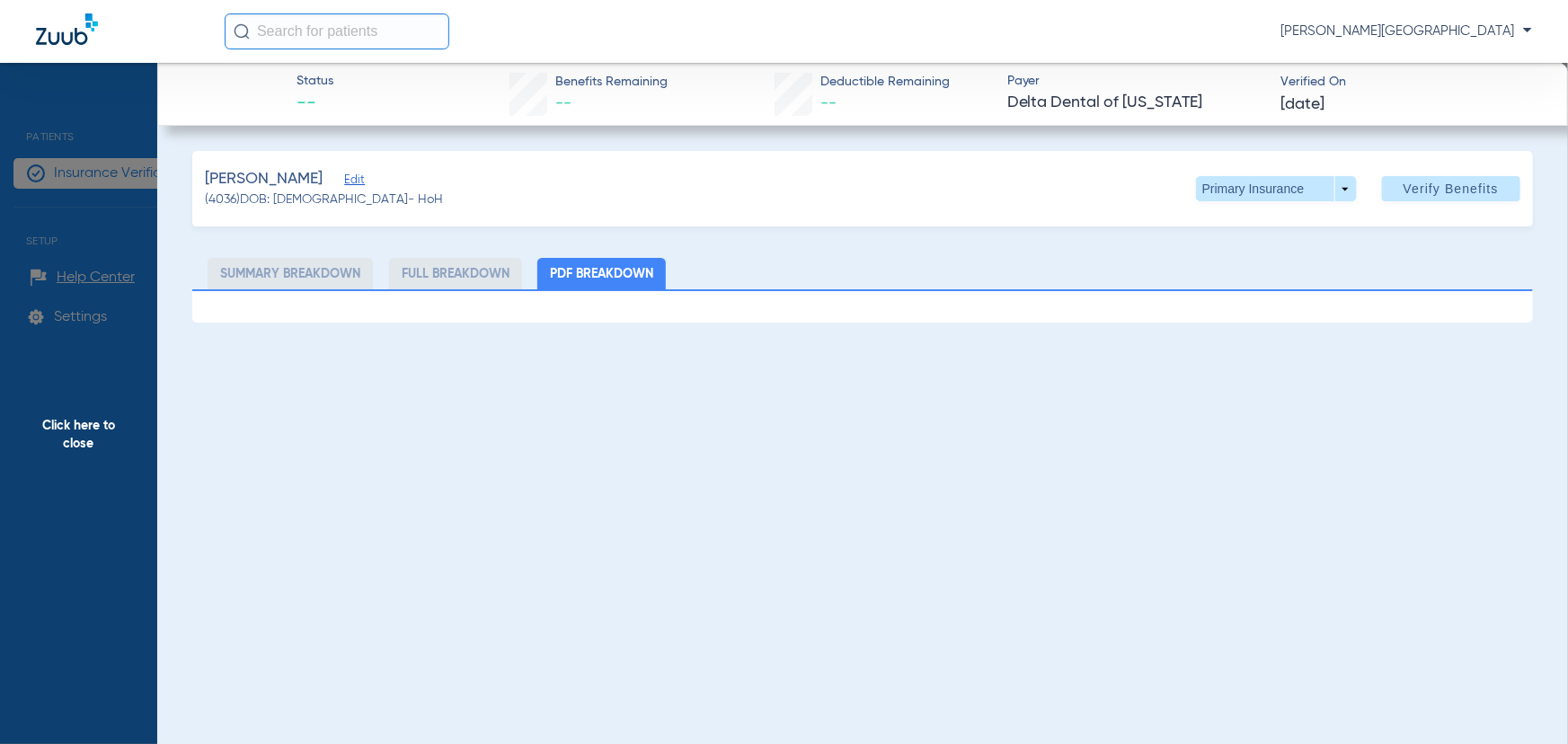
click at [234, 271] on li "Summary Breakdown" at bounding box center [291, 273] width 166 height 31
click at [139, 225] on span "Click here to close" at bounding box center [78, 435] width 157 height 744
